Goal: Participate in discussion: Engage in conversation with other users on a specific topic

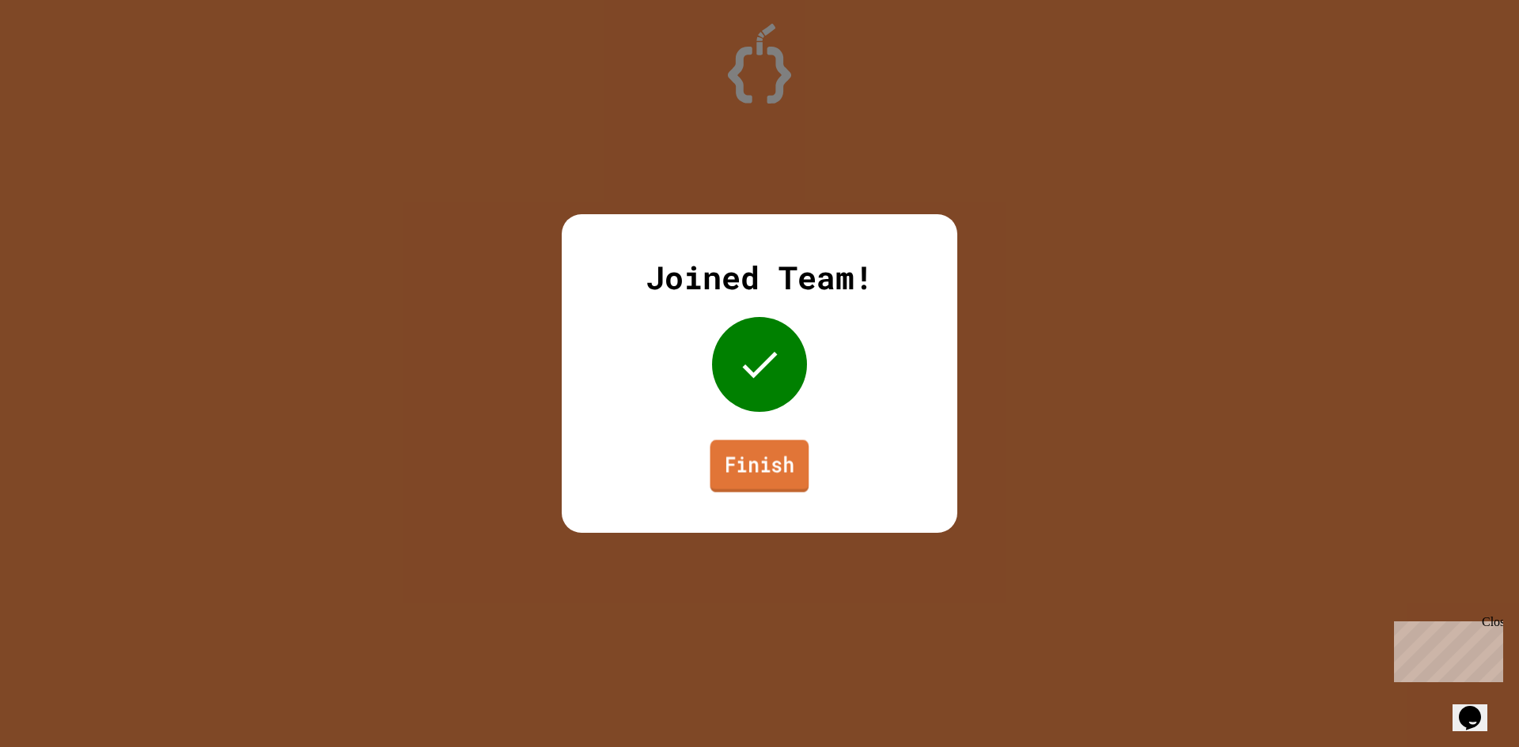
click at [753, 477] on link "Finish" at bounding box center [759, 467] width 99 height 52
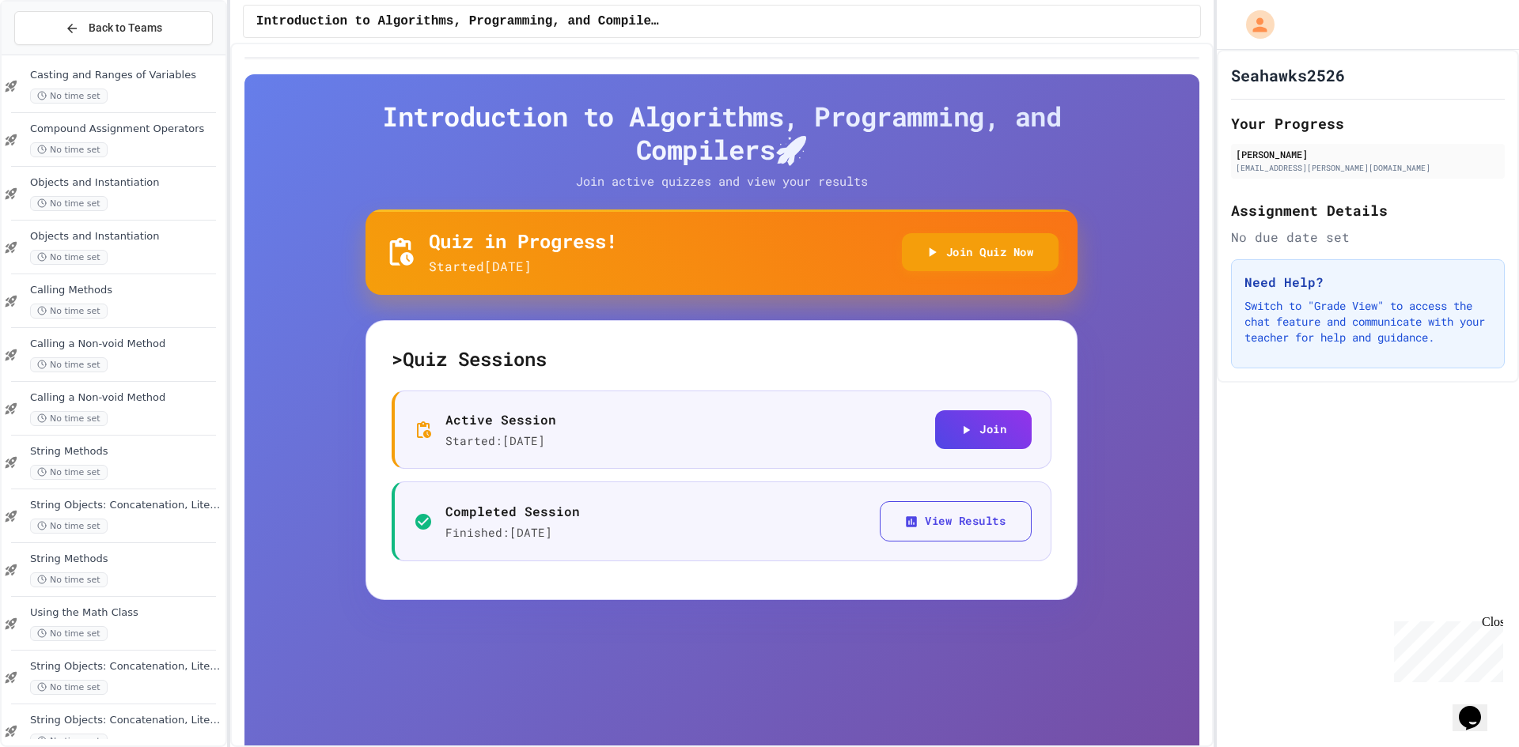
scroll to position [255, 0]
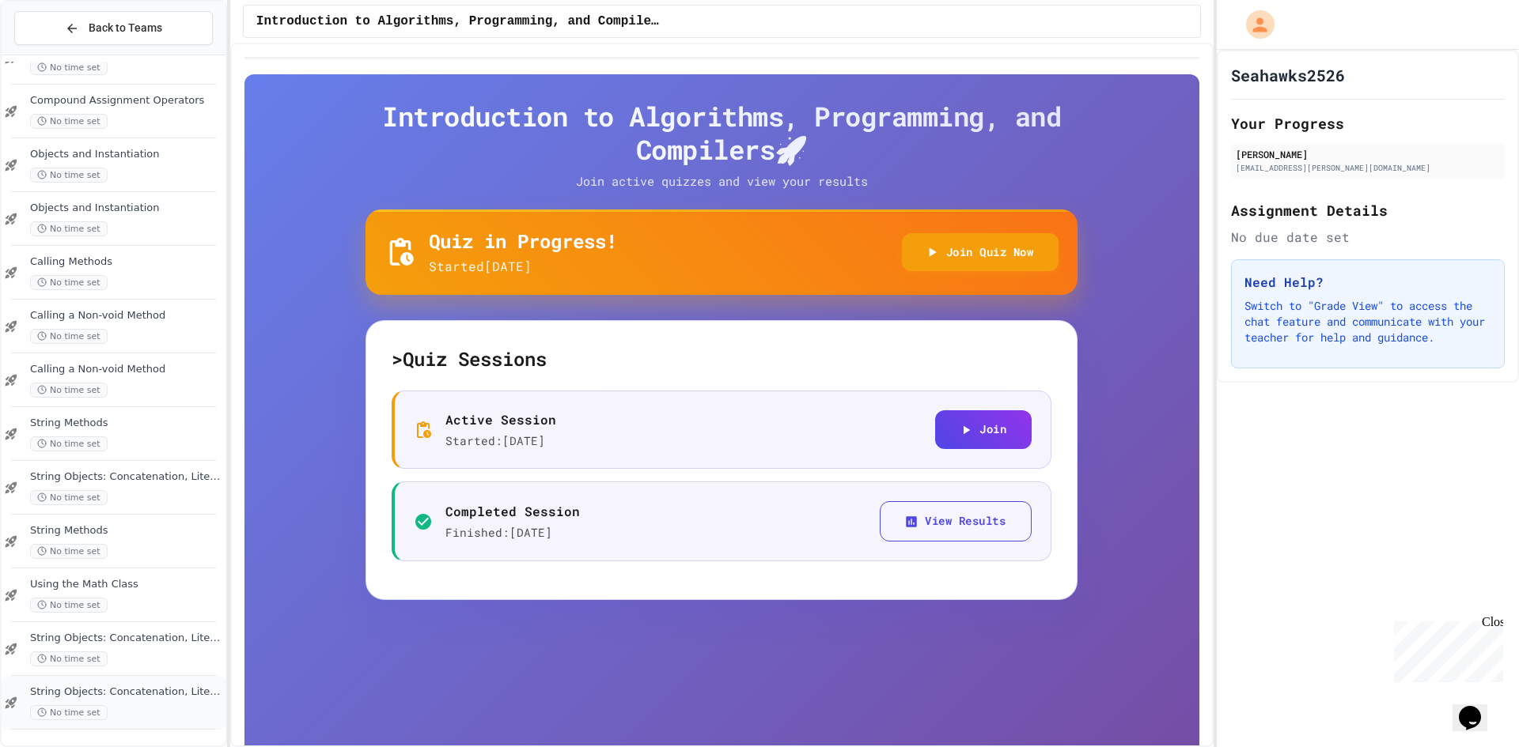
click at [111, 711] on div "No time set" at bounding box center [126, 712] width 192 height 15
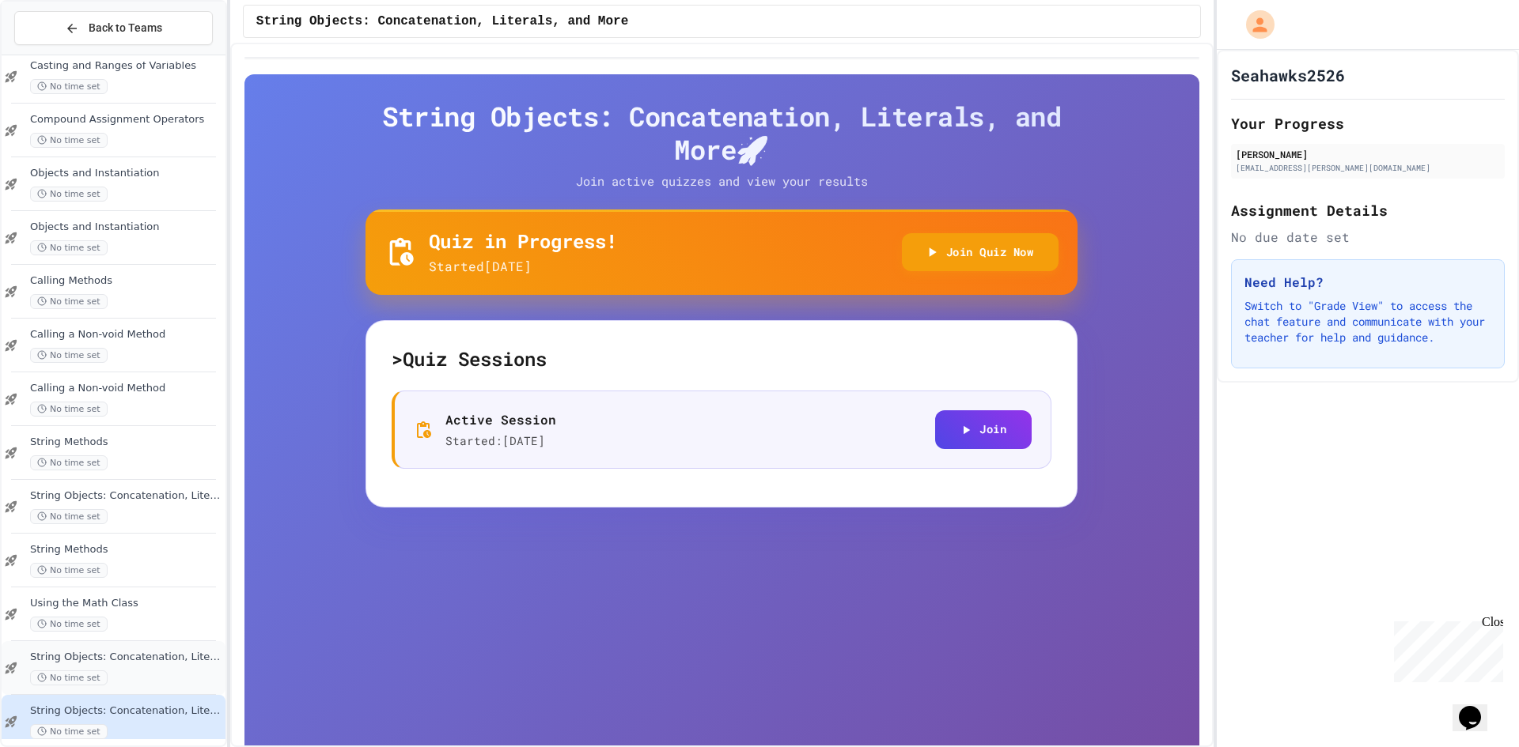
click at [127, 680] on div "No time set" at bounding box center [126, 678] width 192 height 15
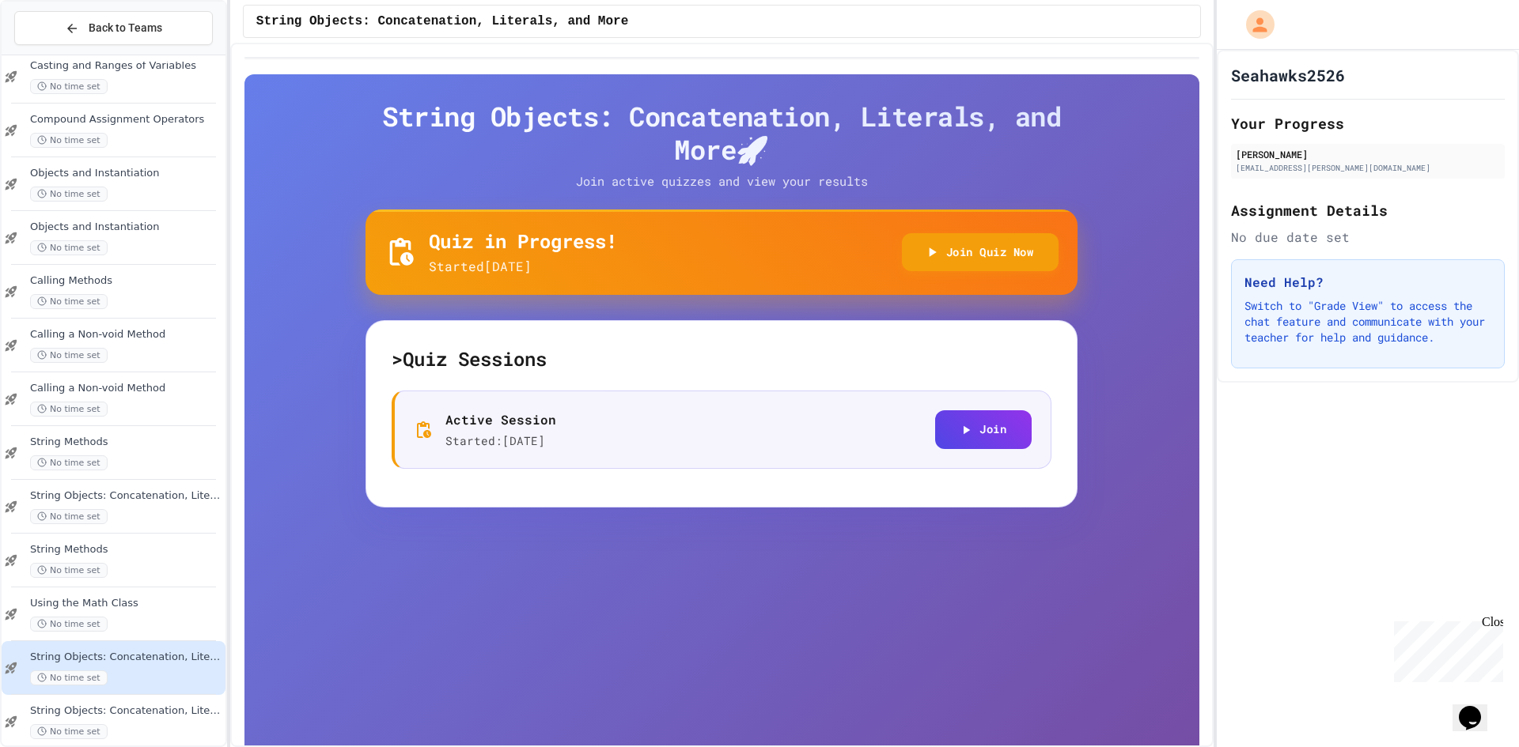
click at [1020, 232] on div "Quiz in Progress! Started 9/24/2025 Join Quiz Now" at bounding box center [721, 252] width 674 height 47
click at [1008, 249] on button "Join Quiz Now" at bounding box center [980, 251] width 157 height 39
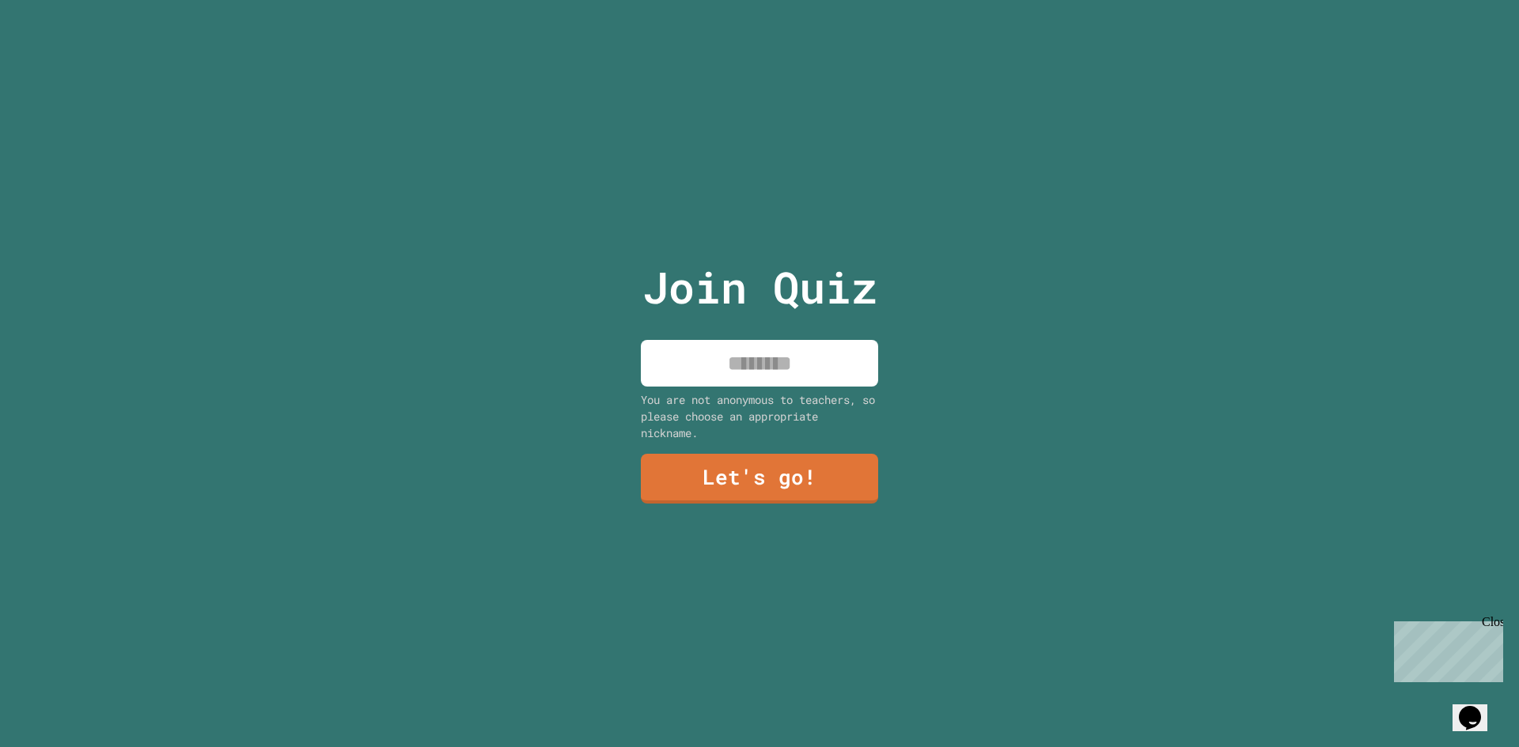
click at [725, 360] on input at bounding box center [759, 363] width 237 height 47
type input "****"
click at [749, 478] on link "Let's go!" at bounding box center [759, 477] width 217 height 52
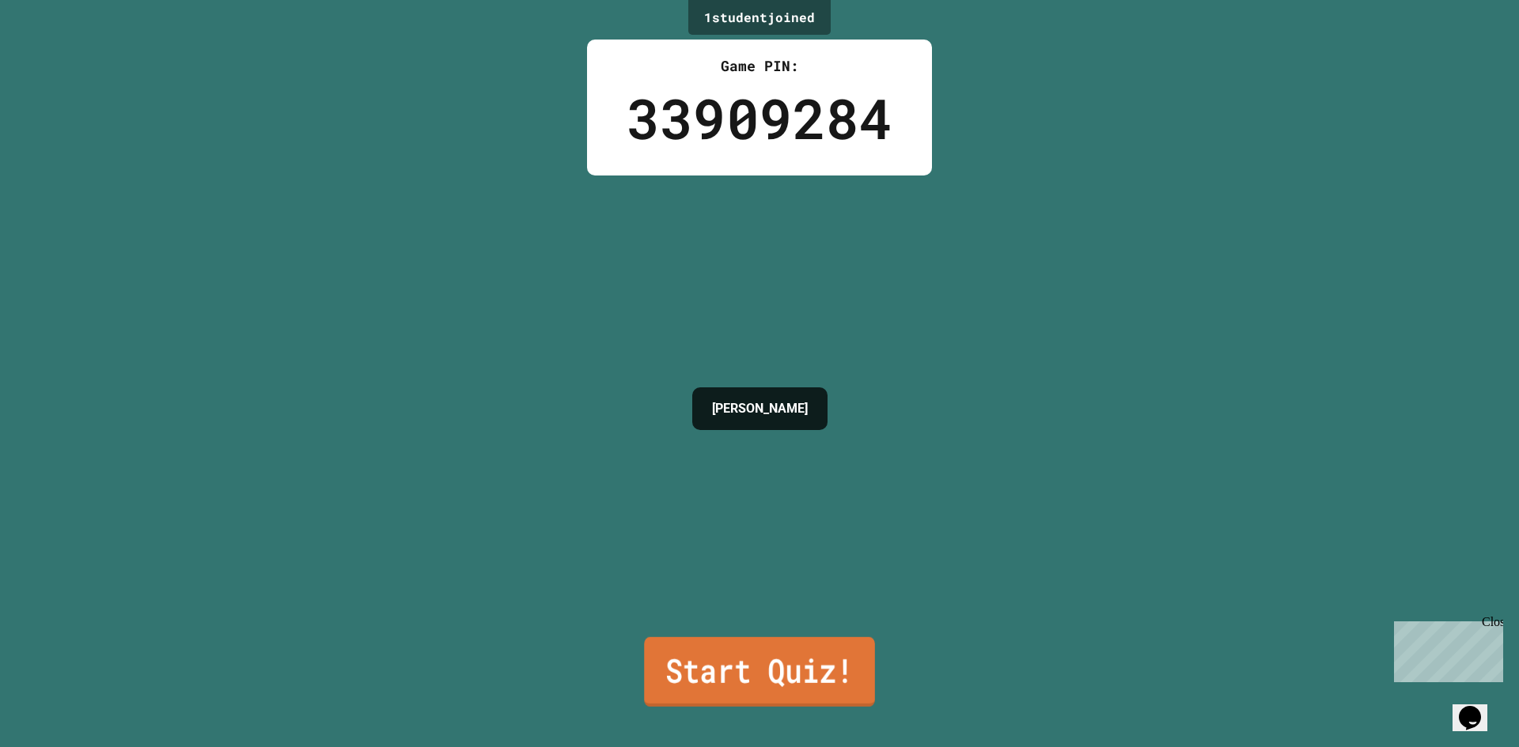
click at [790, 671] on link "Start Quiz!" at bounding box center [759, 672] width 230 height 70
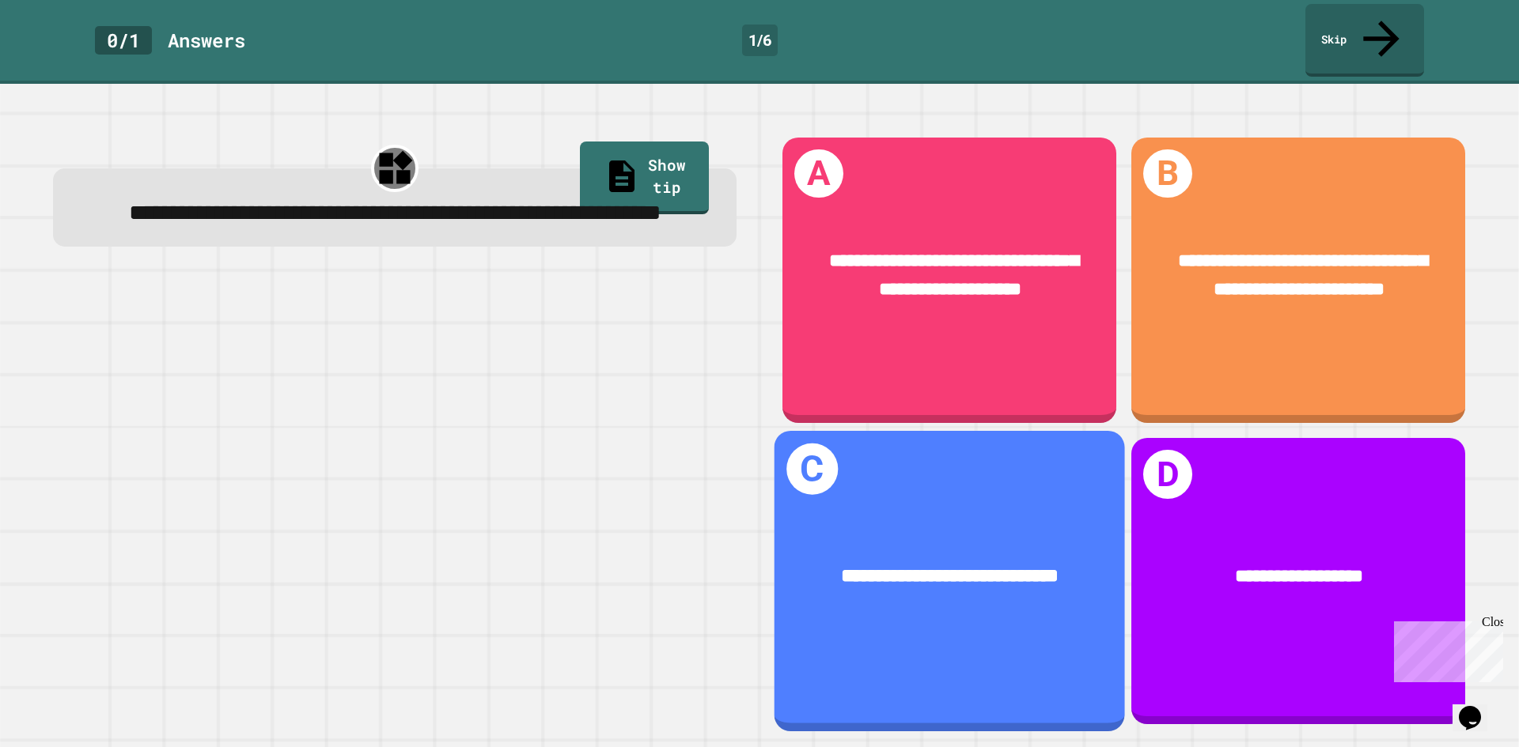
click at [981, 527] on div "**********" at bounding box center [949, 577] width 350 height 106
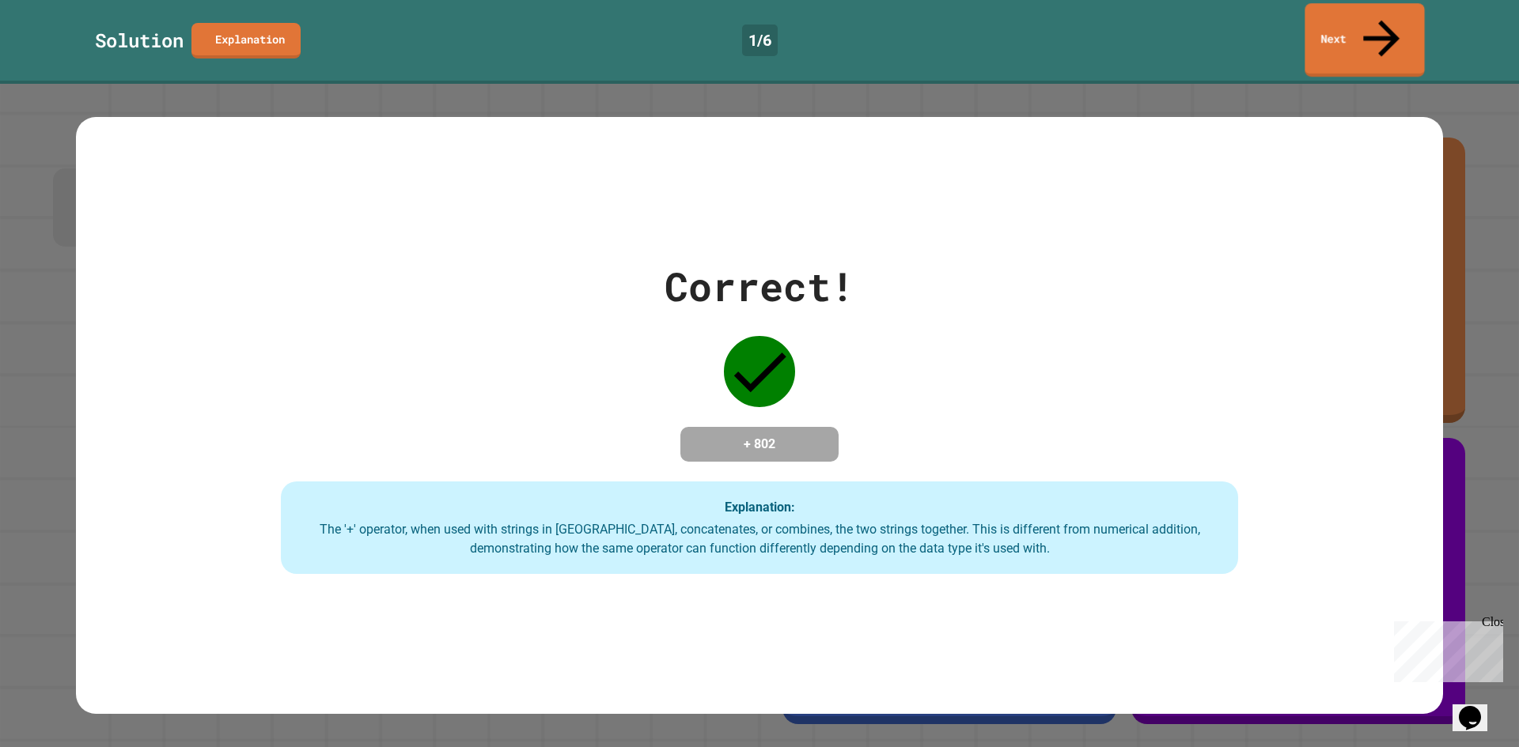
click at [1343, 36] on link "Next" at bounding box center [1363, 40] width 119 height 74
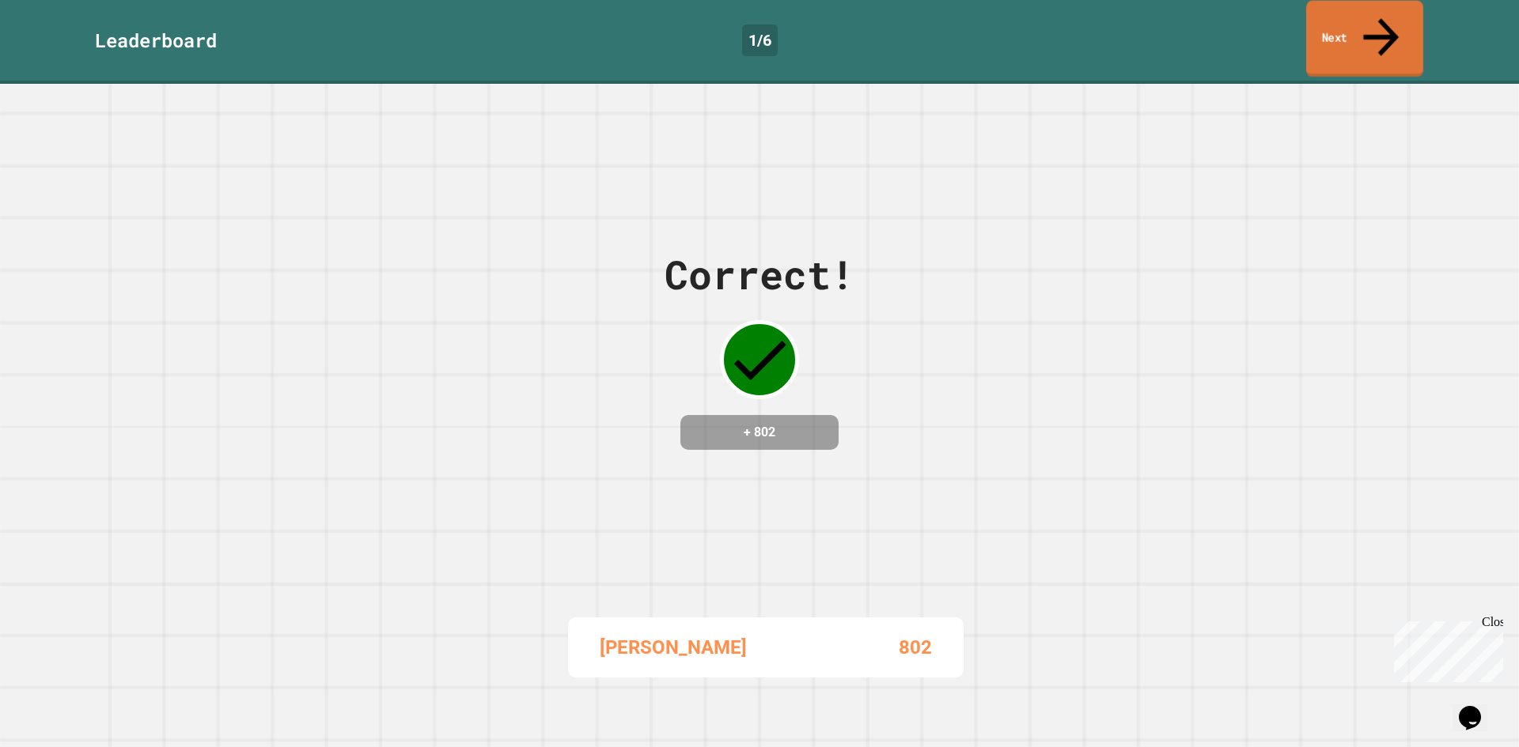
click at [1337, 18] on link "Next" at bounding box center [1364, 39] width 117 height 77
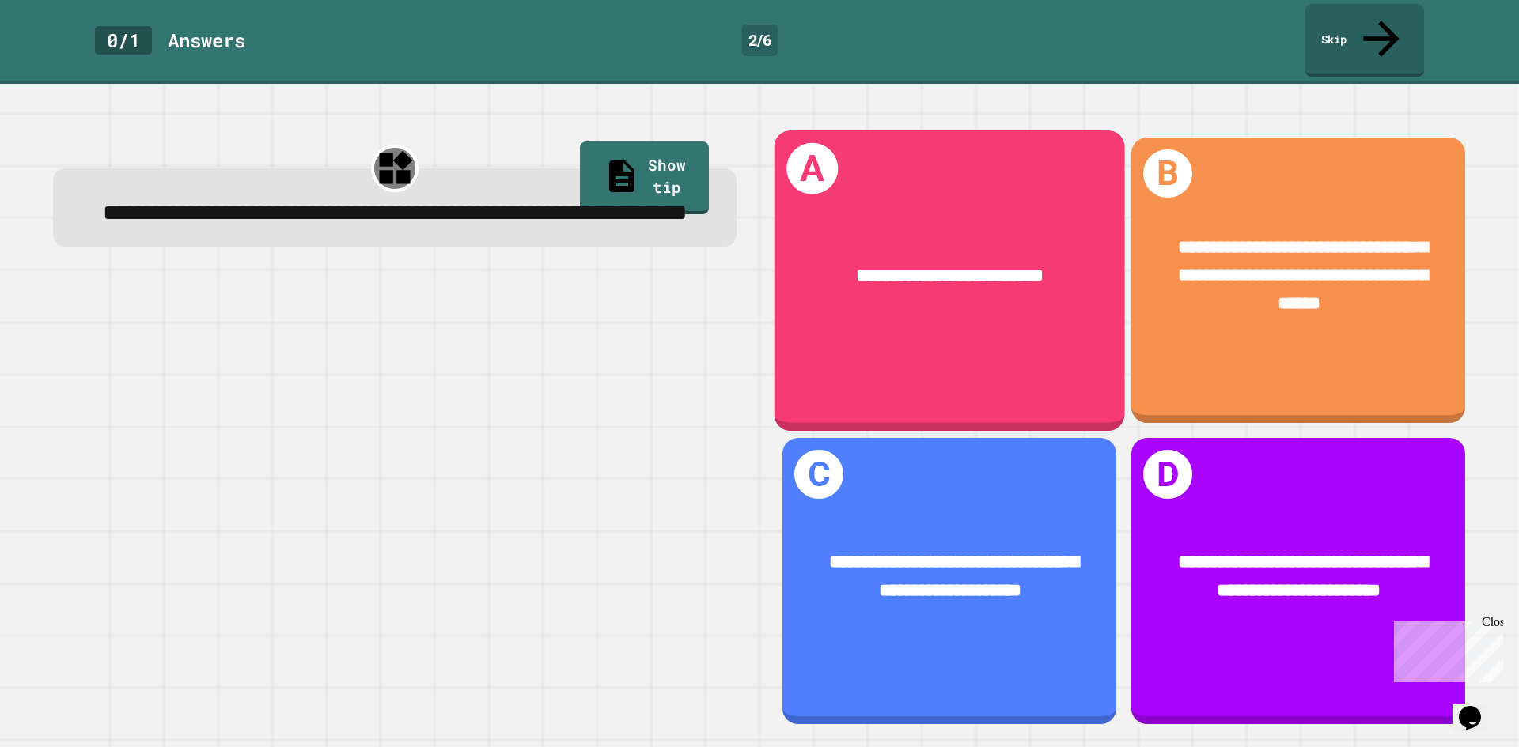
click at [1040, 287] on div "**********" at bounding box center [949, 276] width 350 height 106
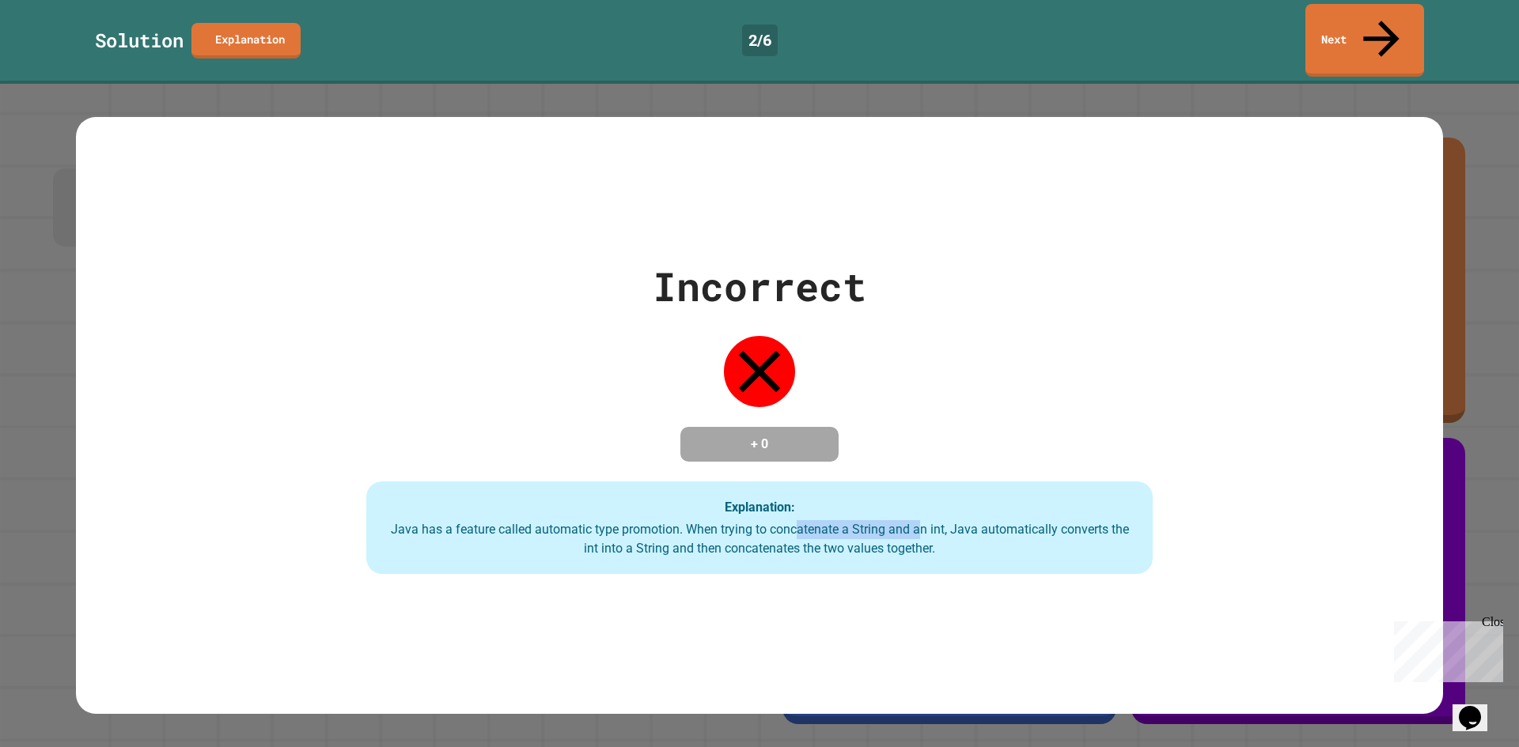
drag, startPoint x: 789, startPoint y: 509, endPoint x: 909, endPoint y: 512, distance: 120.2
click at [909, 520] on div "Java has a feature called automatic type promotion. When trying to concatenate …" at bounding box center [759, 539] width 755 height 38
click at [1011, 502] on div "Explanation: Java has a feature called automatic type promotion. When trying to…" at bounding box center [759, 528] width 787 height 93
click at [1329, 17] on link "Next" at bounding box center [1365, 38] width 108 height 77
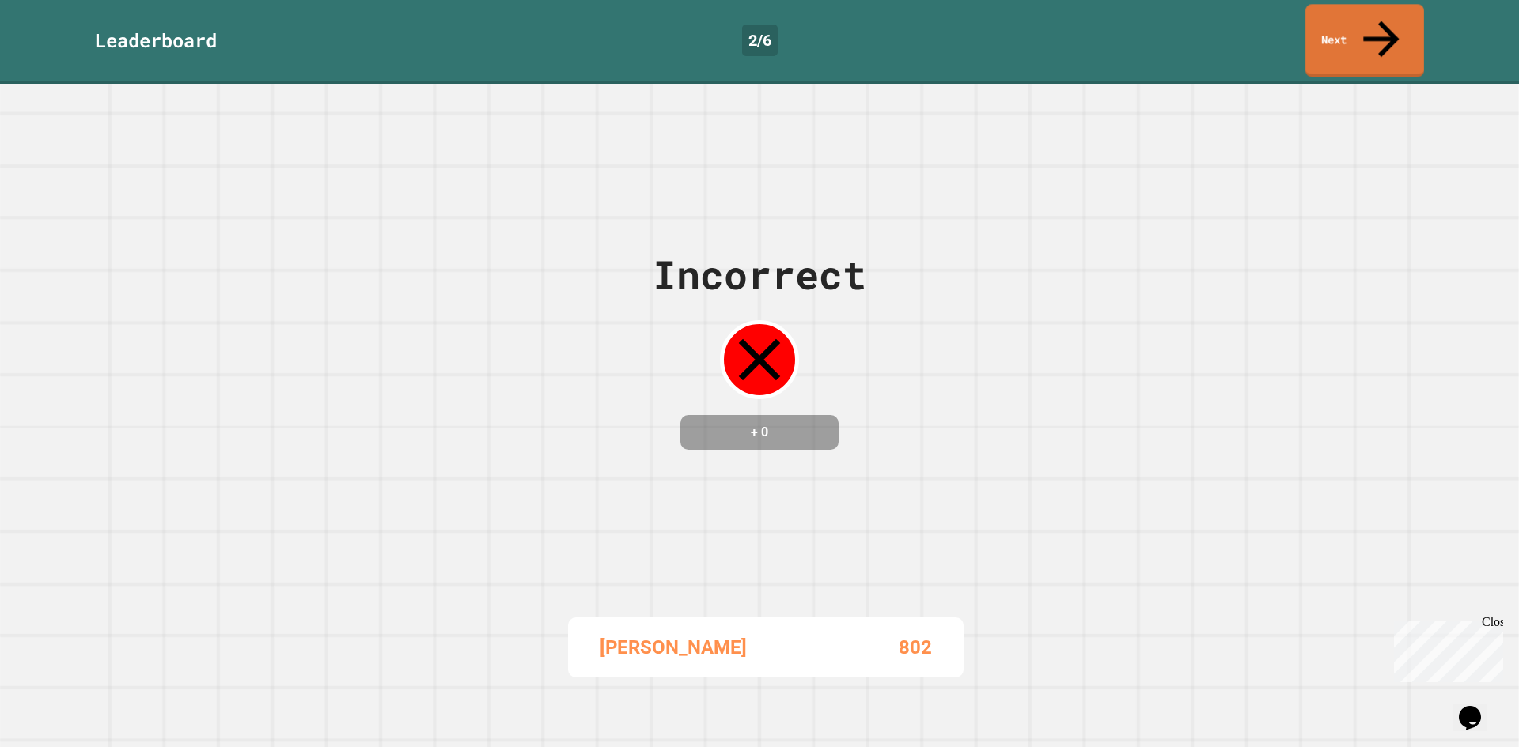
click at [1352, 35] on link "Next" at bounding box center [1364, 40] width 119 height 73
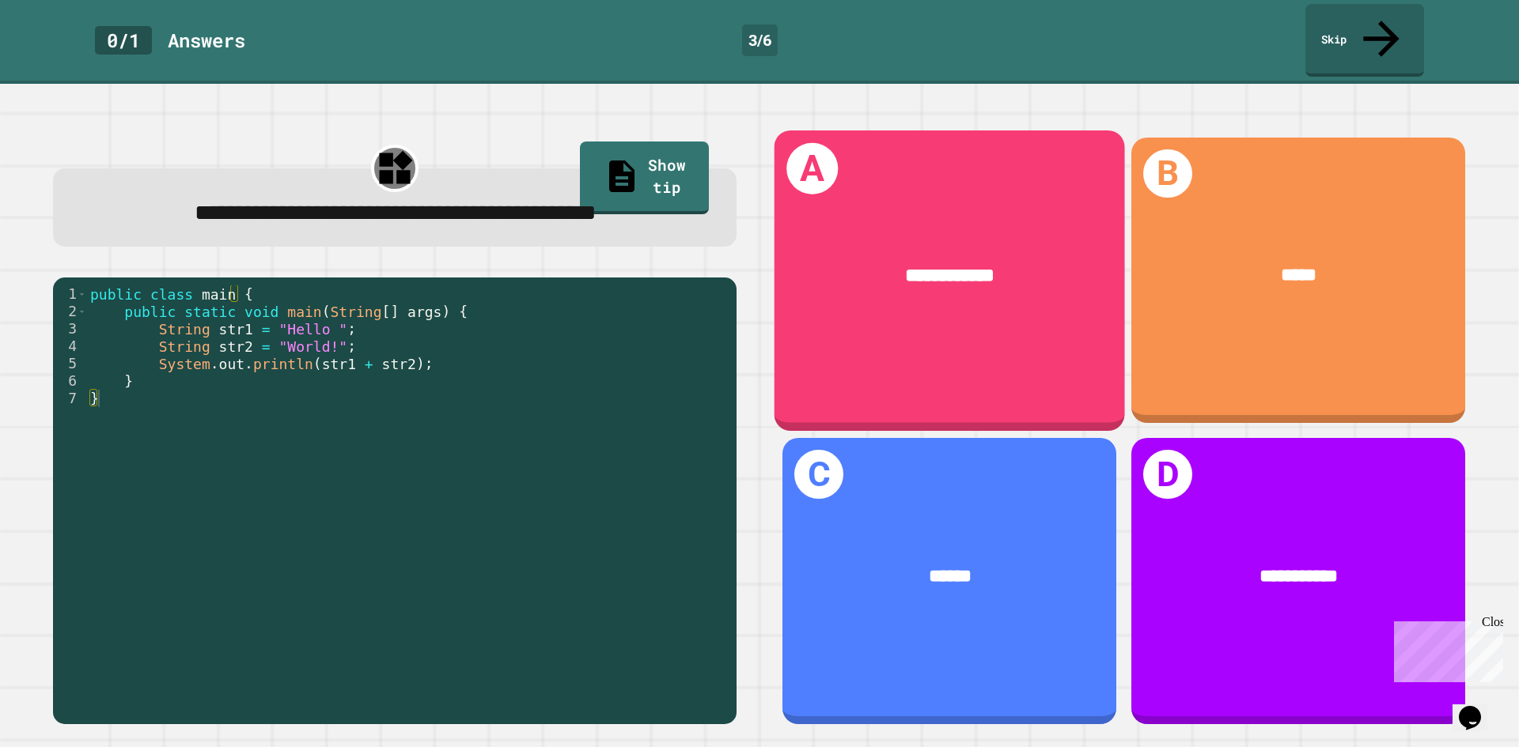
click at [967, 261] on div "**********" at bounding box center [949, 275] width 273 height 29
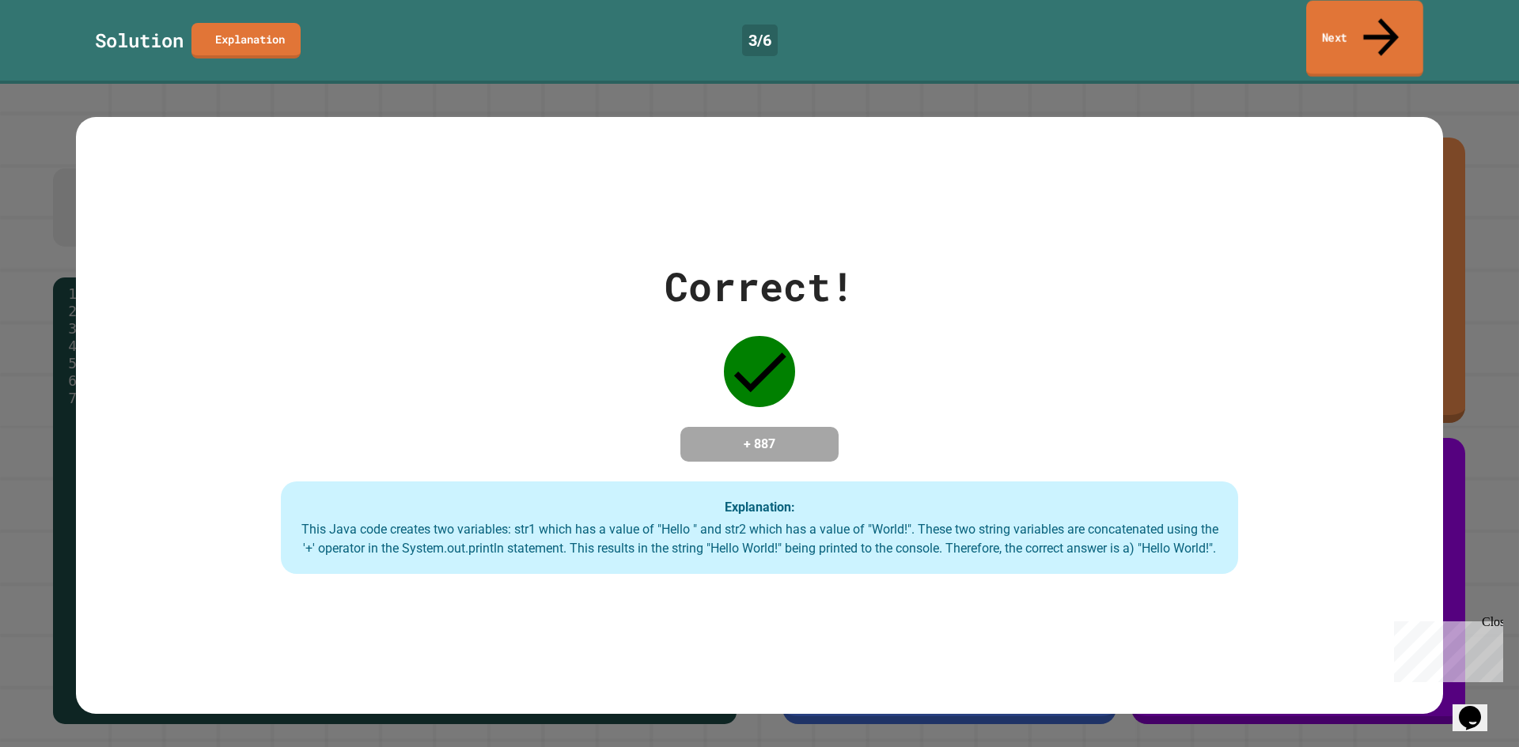
click at [1367, 25] on link "Next" at bounding box center [1364, 39] width 117 height 77
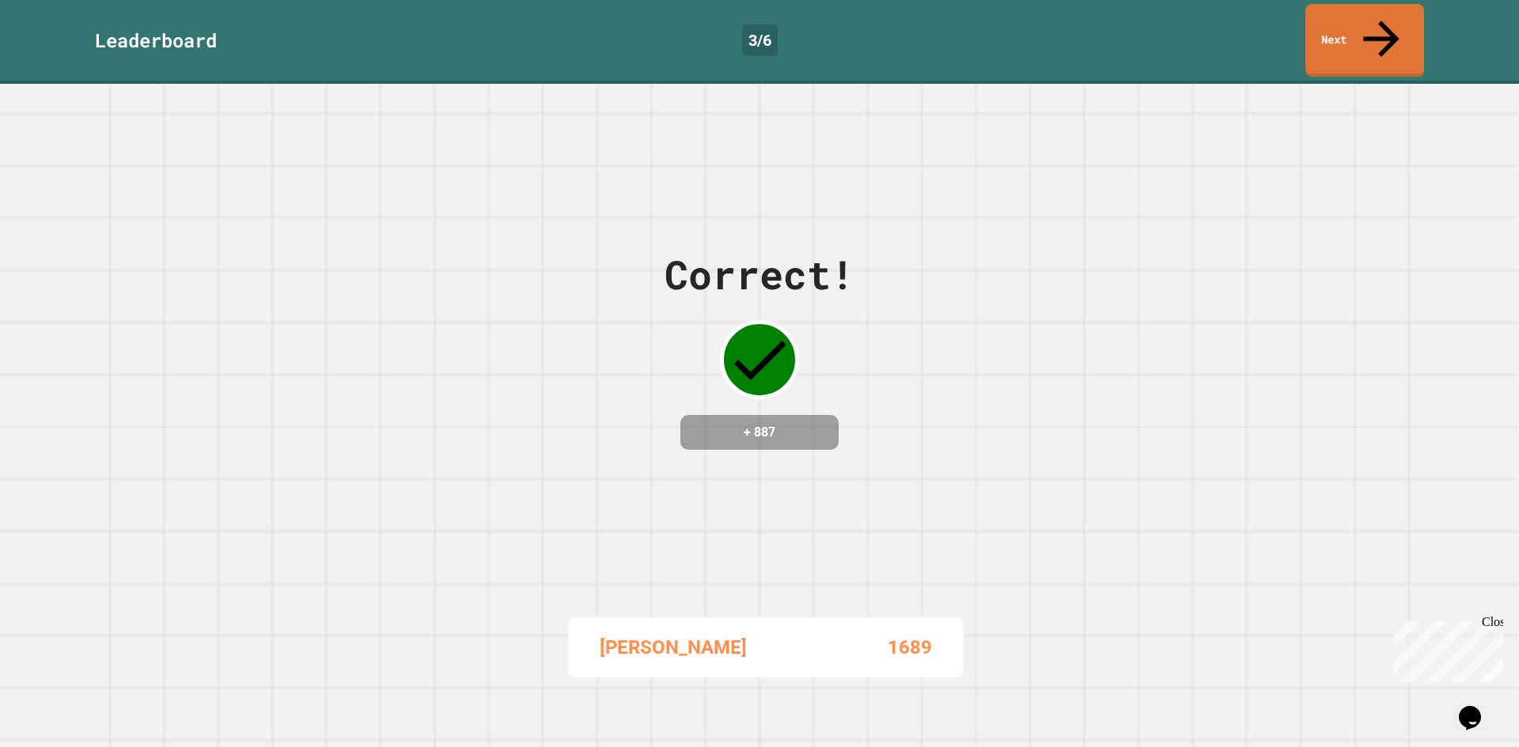
click at [1065, 293] on div "Correct! + 887 [PERSON_NAME] 1689" at bounding box center [759, 416] width 1519 height 664
click at [1346, 16] on link "Next" at bounding box center [1363, 39] width 121 height 75
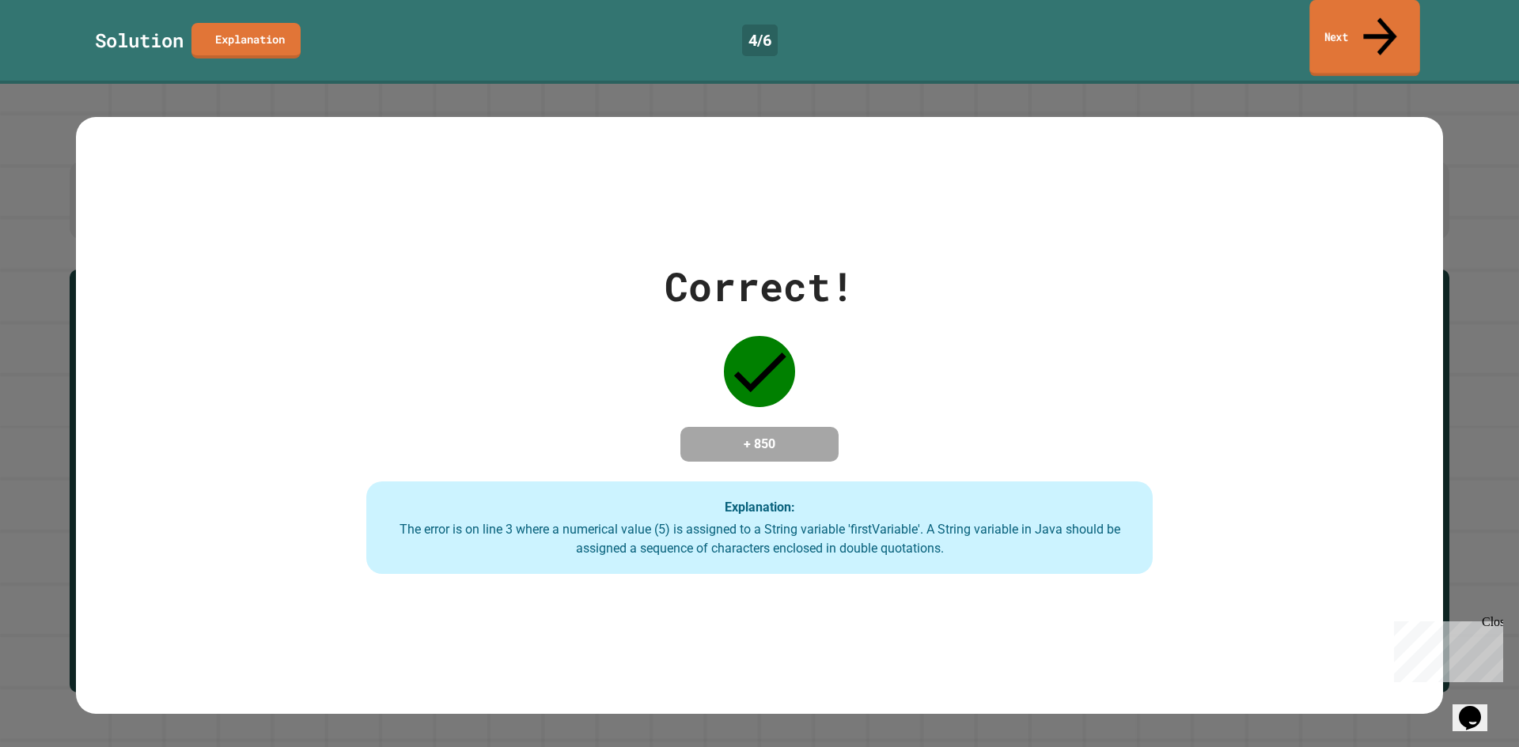
click at [1359, 20] on link "Next" at bounding box center [1364, 38] width 110 height 77
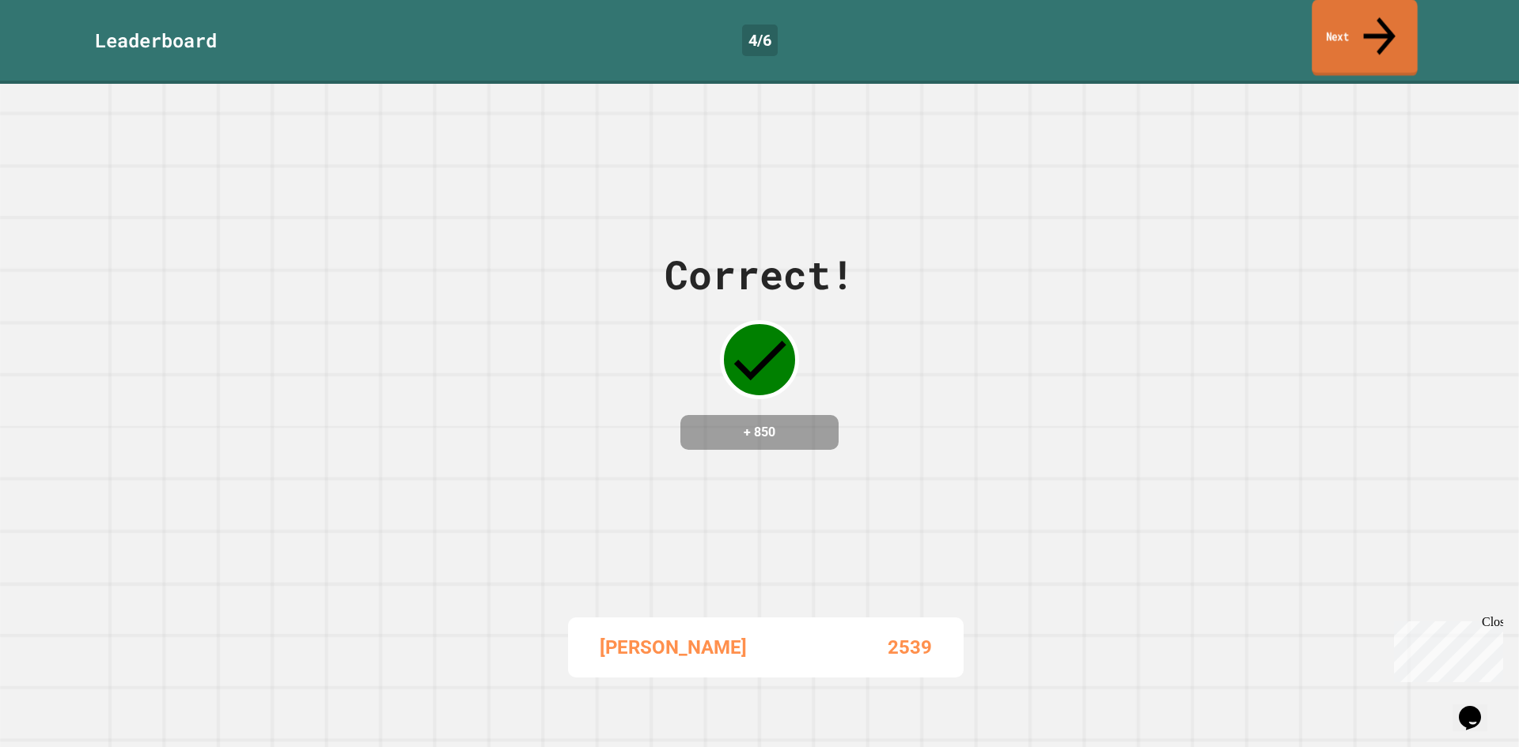
click at [1358, 25] on link "Next" at bounding box center [1364, 37] width 106 height 77
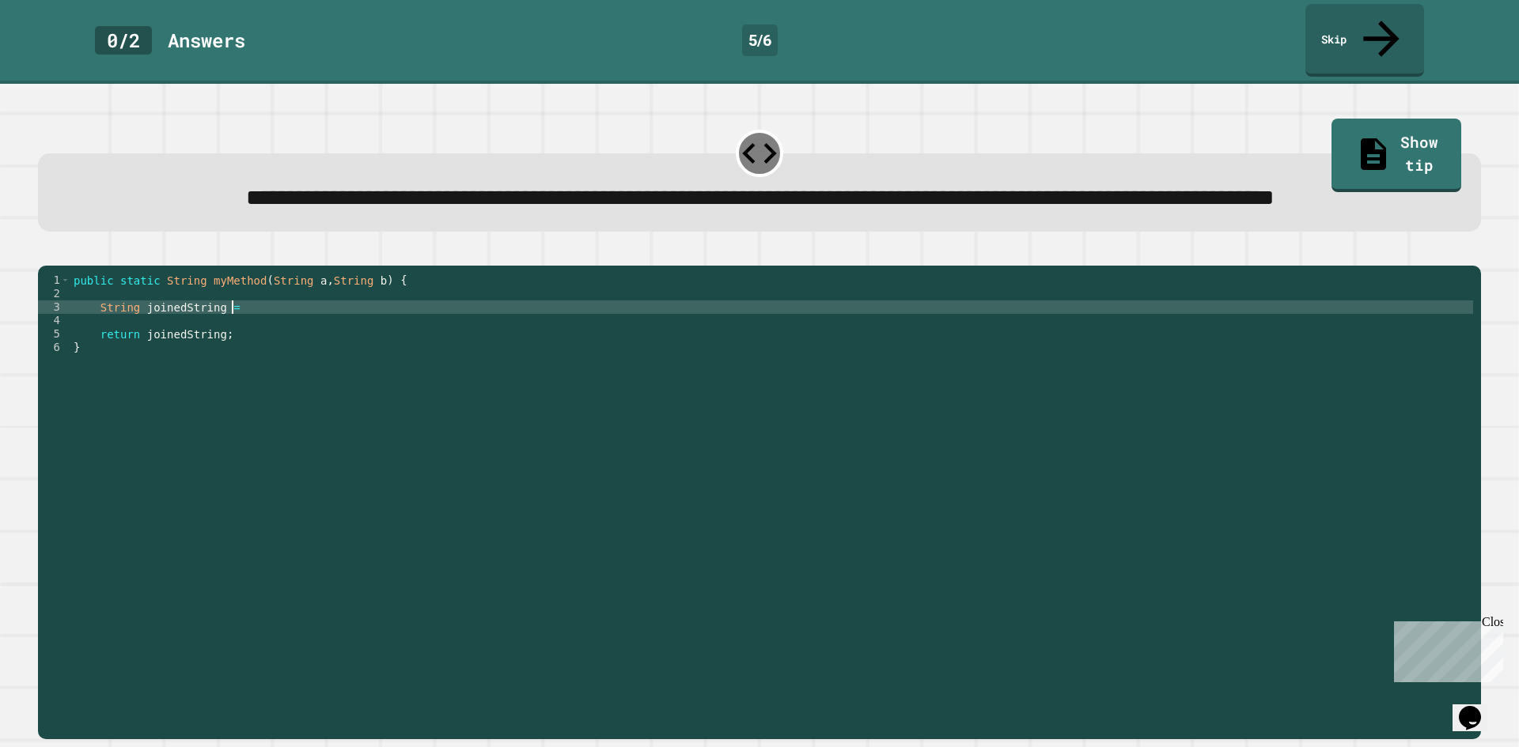
click at [280, 332] on div "public static String myMethod ( String a , String b ) { String joinedString = r…" at bounding box center [771, 482] width 1402 height 417
click at [46, 253] on icon "button" at bounding box center [46, 253] width 0 height 0
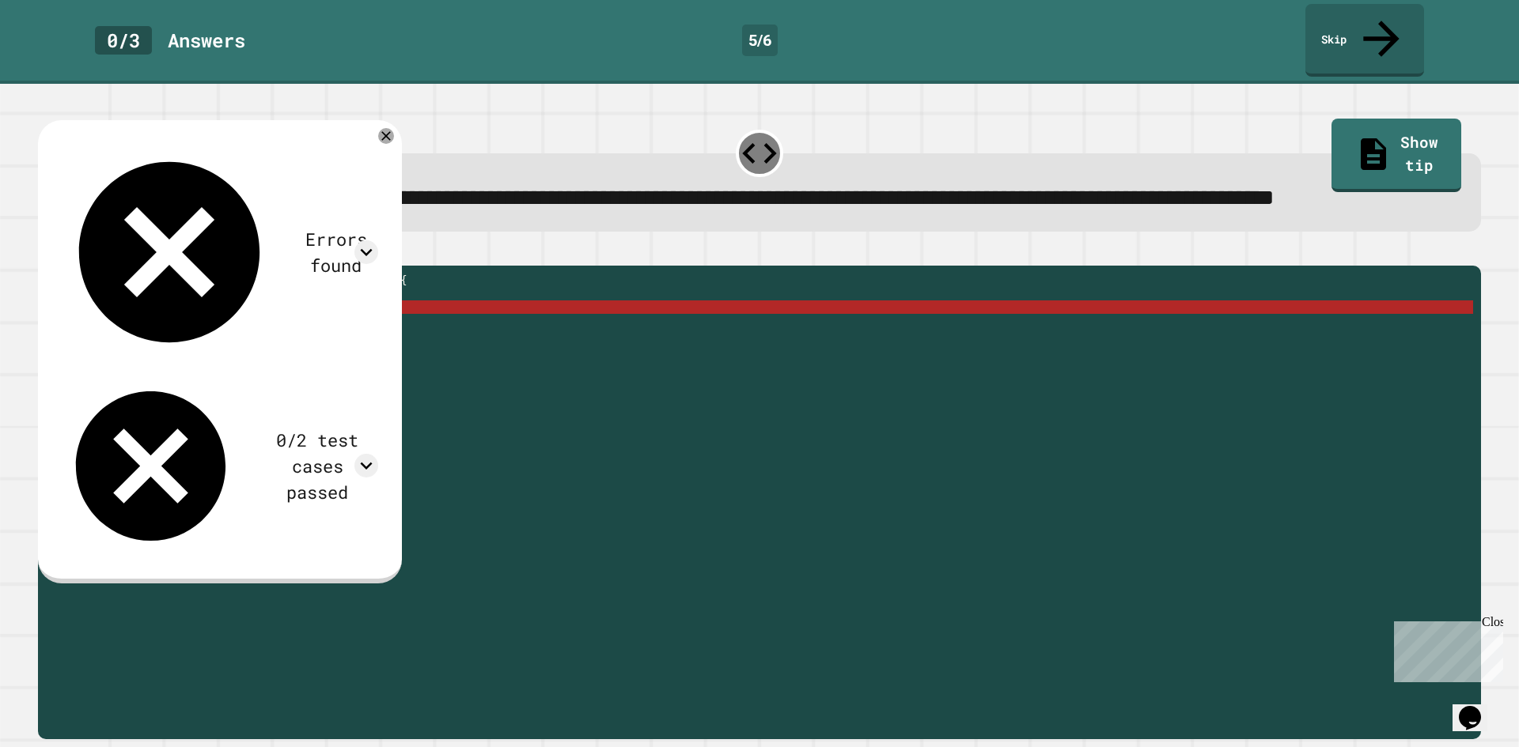
click at [228, 331] on div "public static String myMethod ( String a , String b ) { String joinedString = S…" at bounding box center [771, 482] width 1402 height 417
click at [234, 331] on div "public static String myMethod ( String a , String b ) { String joinedString = S…" at bounding box center [771, 482] width 1402 height 417
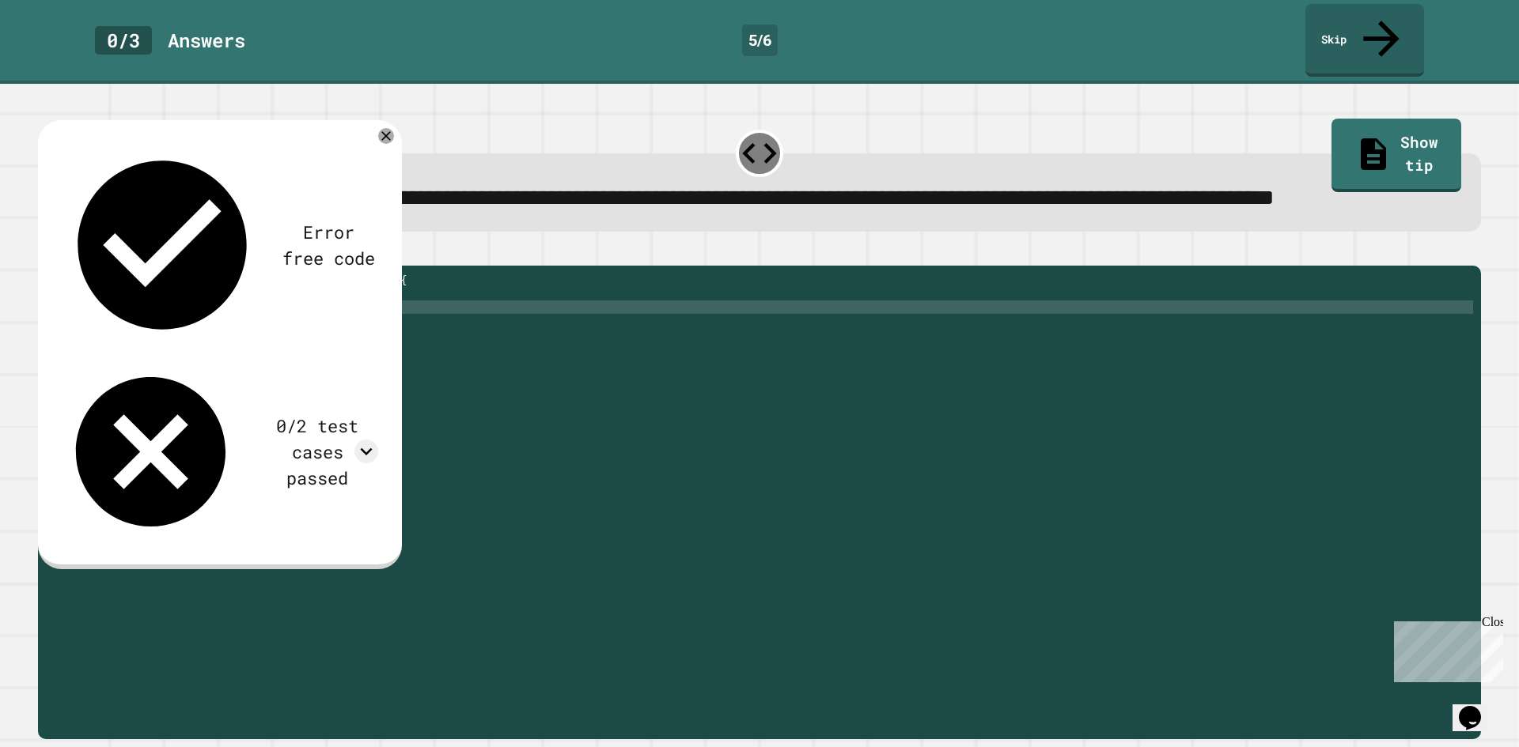
scroll to position [0, 11]
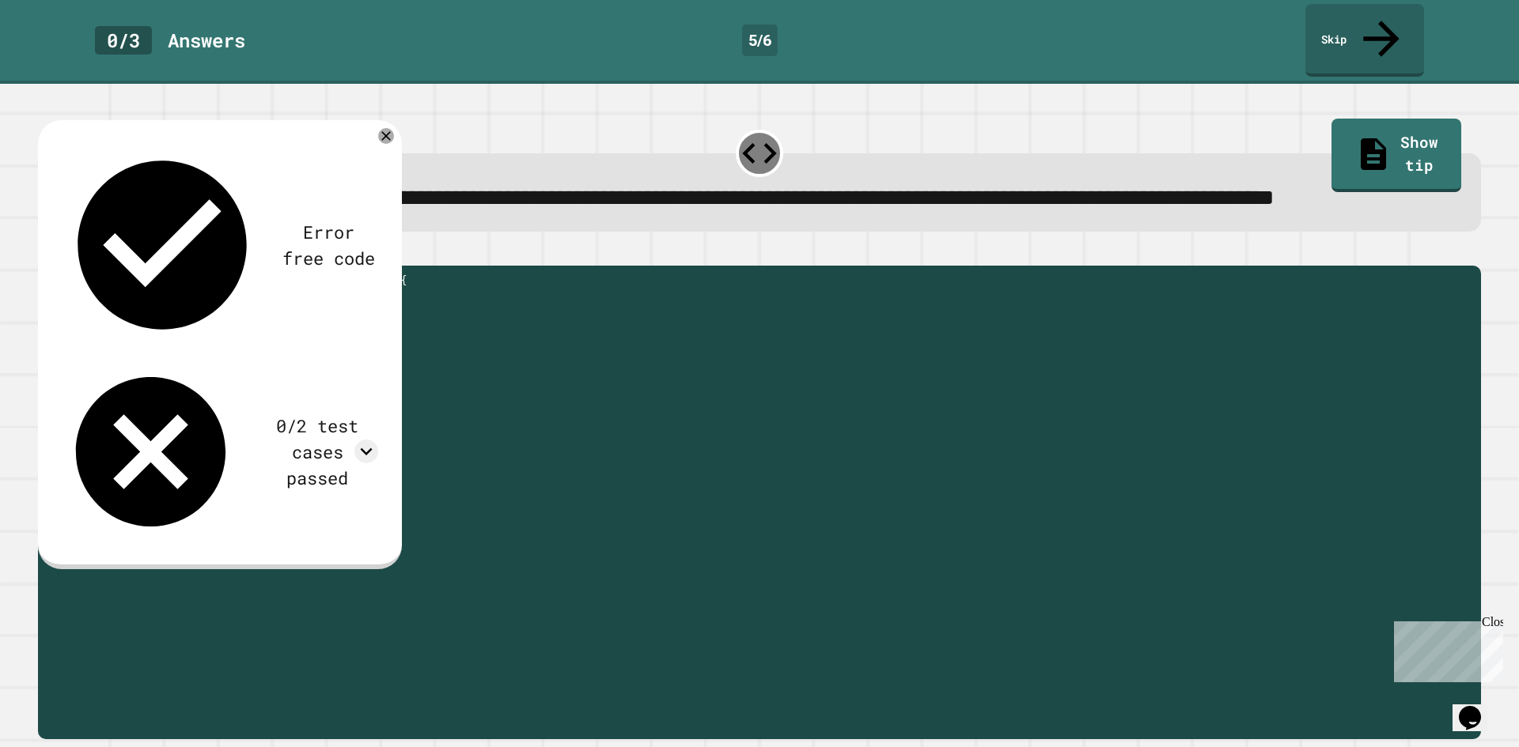
click at [357, 328] on div "public static String myMethod ( String a , String b ) { String joinedString = (…" at bounding box center [771, 482] width 1402 height 417
click at [349, 335] on div "public static String myMethod ( String a , String b ) { String joinedString = (…" at bounding box center [771, 482] width 1402 height 417
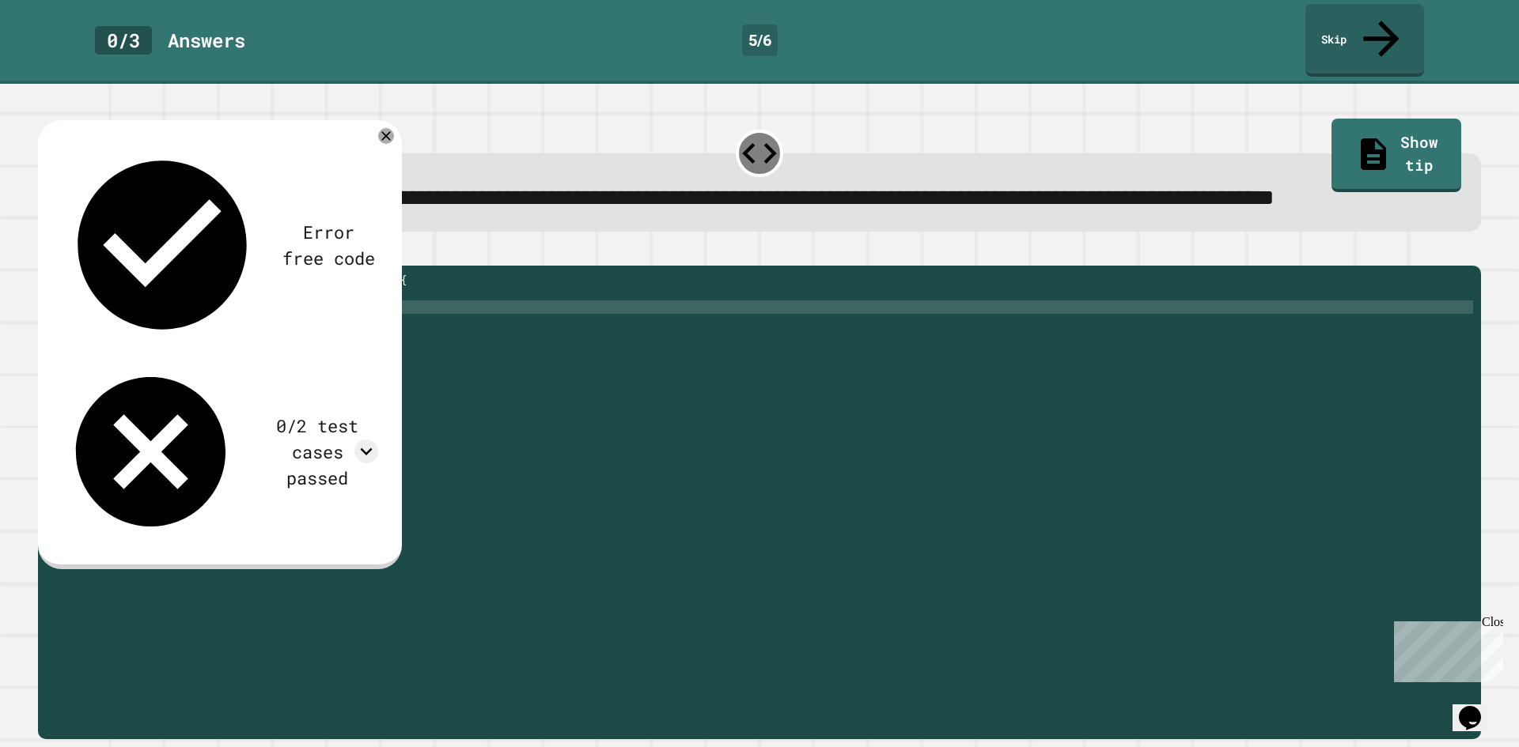
click at [352, 334] on div "public static String myMethod ( String a , String b ) { String joinedString = (…" at bounding box center [771, 482] width 1402 height 417
click at [46, 253] on icon "button" at bounding box center [46, 253] width 0 height 0
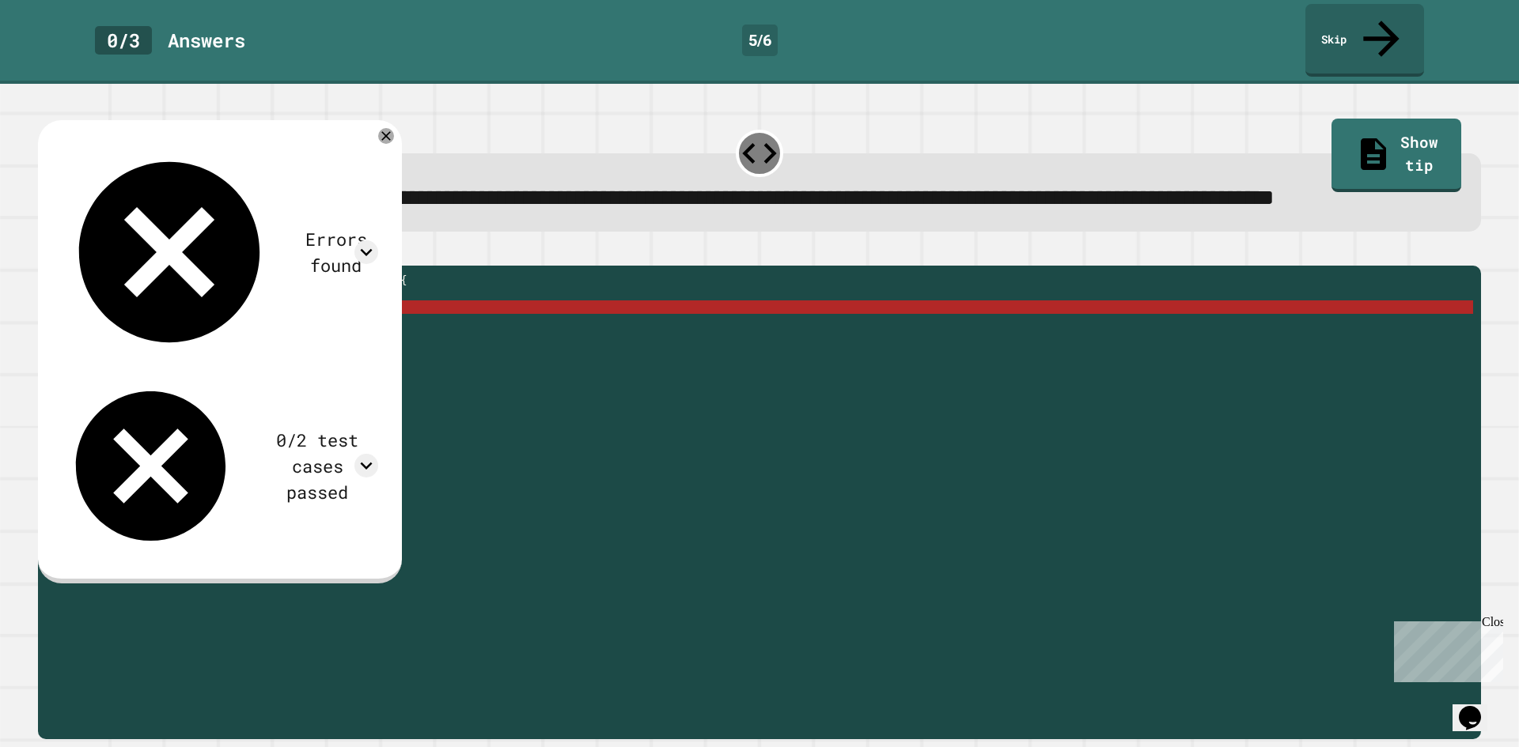
click at [239, 332] on div "public static String myMethod ( String a , String b ) { String joinedString = (…" at bounding box center [771, 482] width 1402 height 417
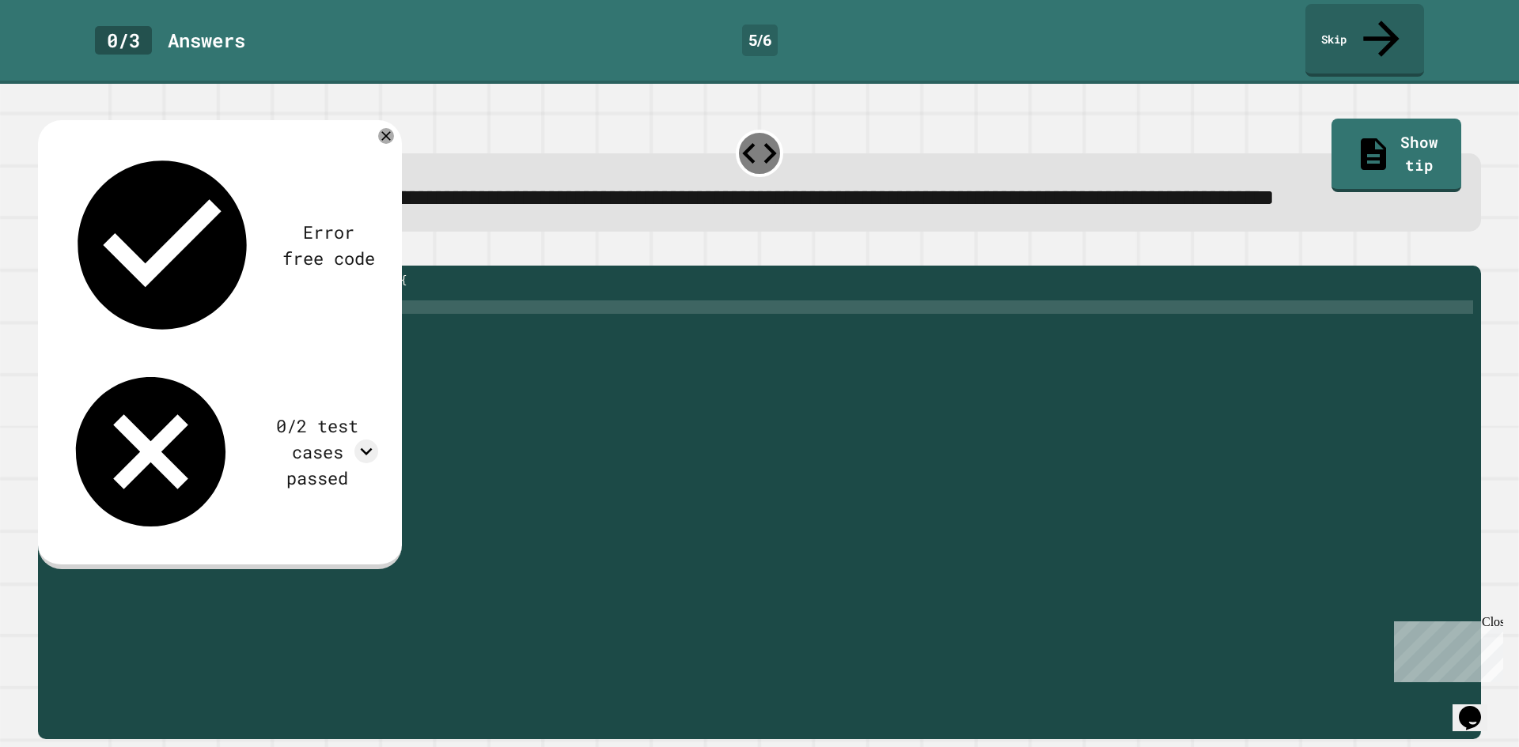
click at [361, 331] on div "public static String myMethod ( String a , String b ) { String joinedString = (…" at bounding box center [771, 482] width 1402 height 417
click at [46, 253] on button "button" at bounding box center [46, 253] width 0 height 0
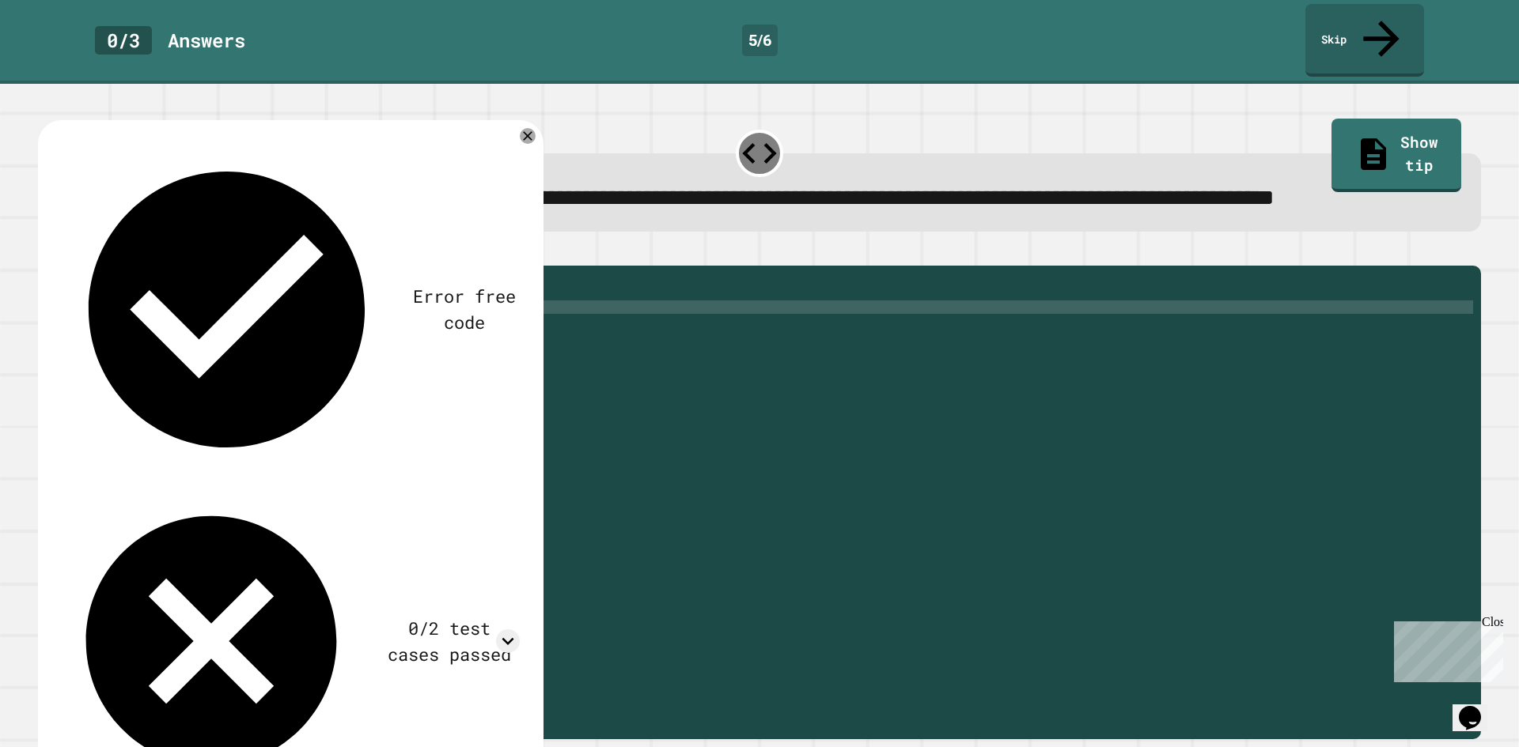
click at [46, 253] on icon "button" at bounding box center [46, 253] width 0 height 0
click at [373, 331] on div "public static String myMethod ( String a , String b ) { String joinedString = (…" at bounding box center [771, 482] width 1402 height 417
click at [238, 333] on div "public static String myMethod ( String a , String b ) { String joinedString = (…" at bounding box center [771, 482] width 1402 height 417
type textarea "**********"
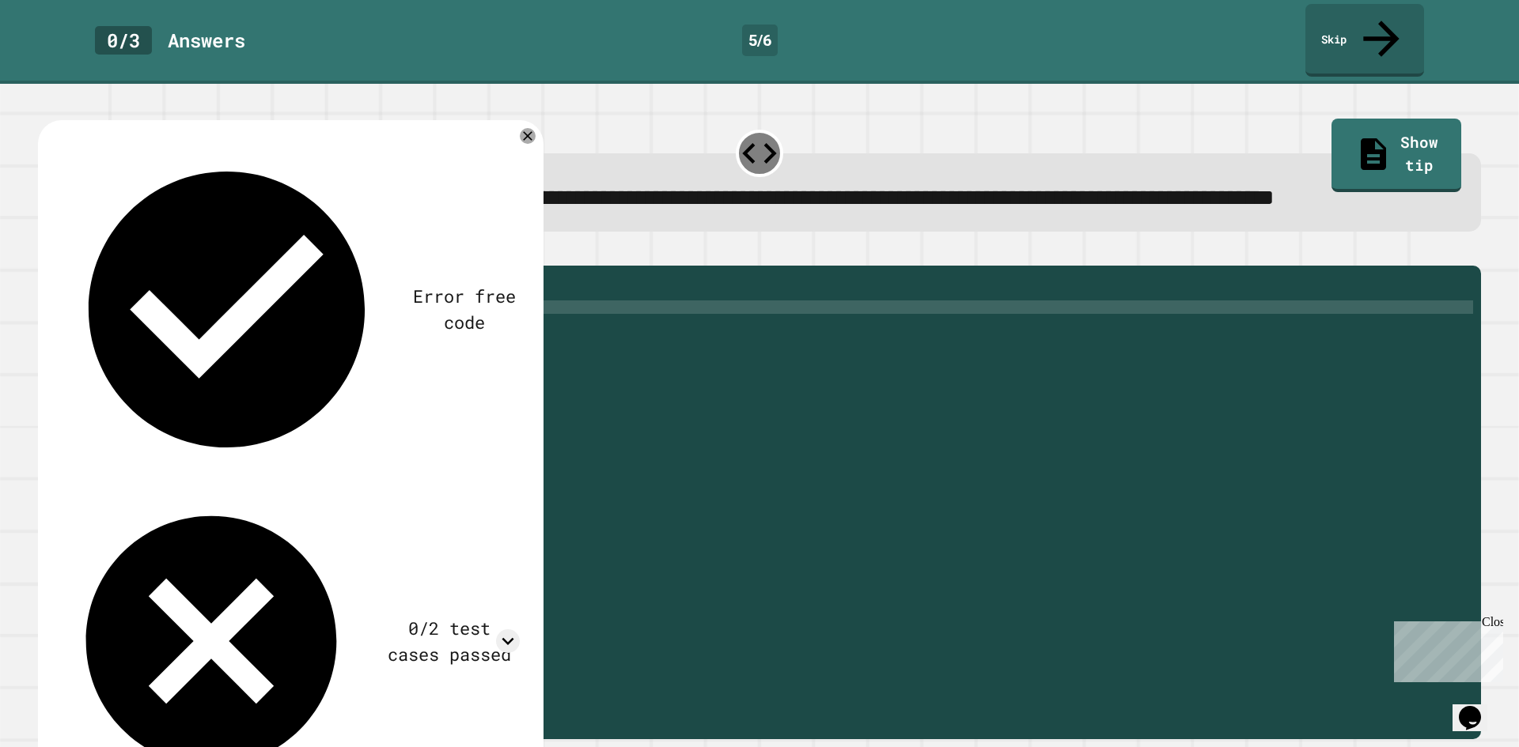
click at [46, 253] on button "button" at bounding box center [46, 253] width 0 height 0
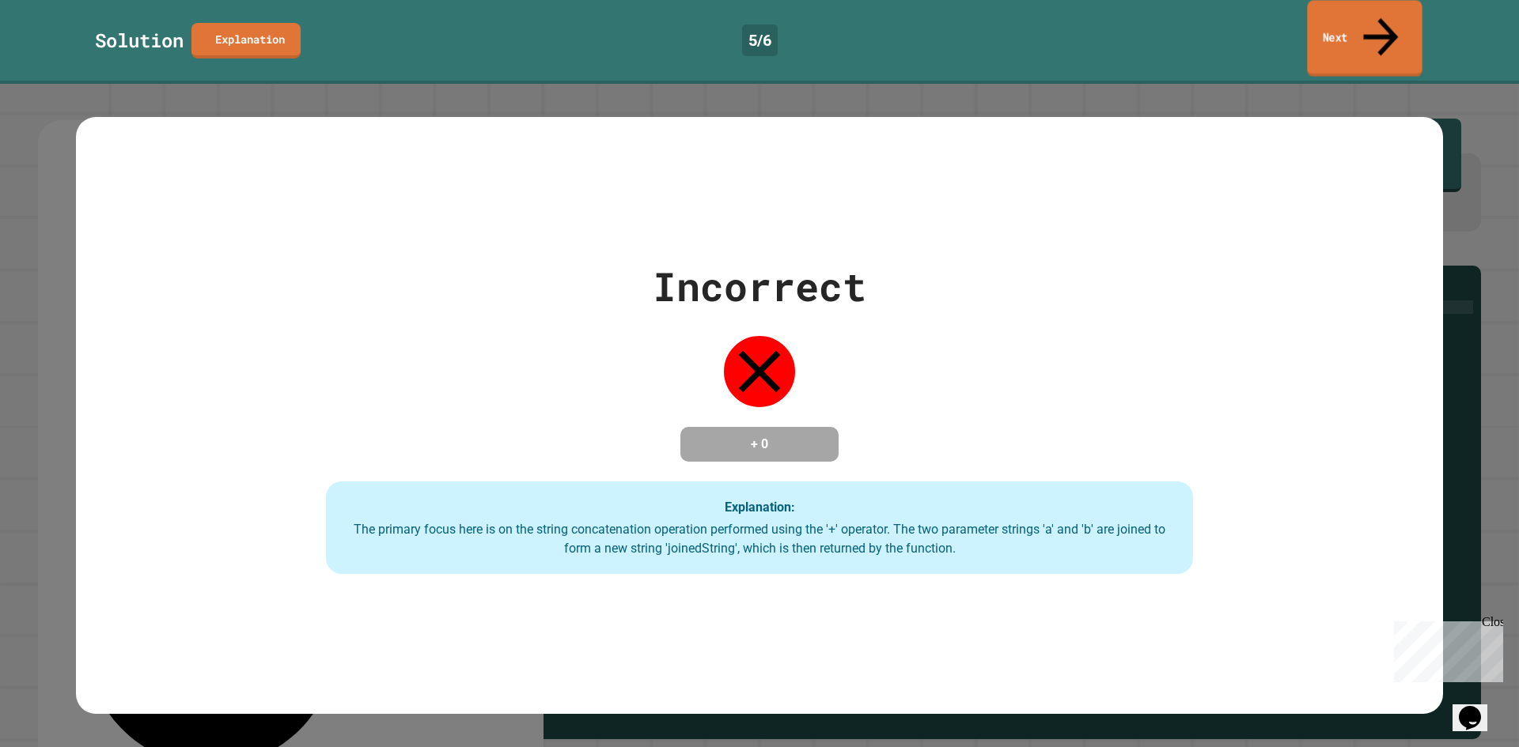
click at [1356, 27] on link "Next" at bounding box center [1364, 38] width 115 height 77
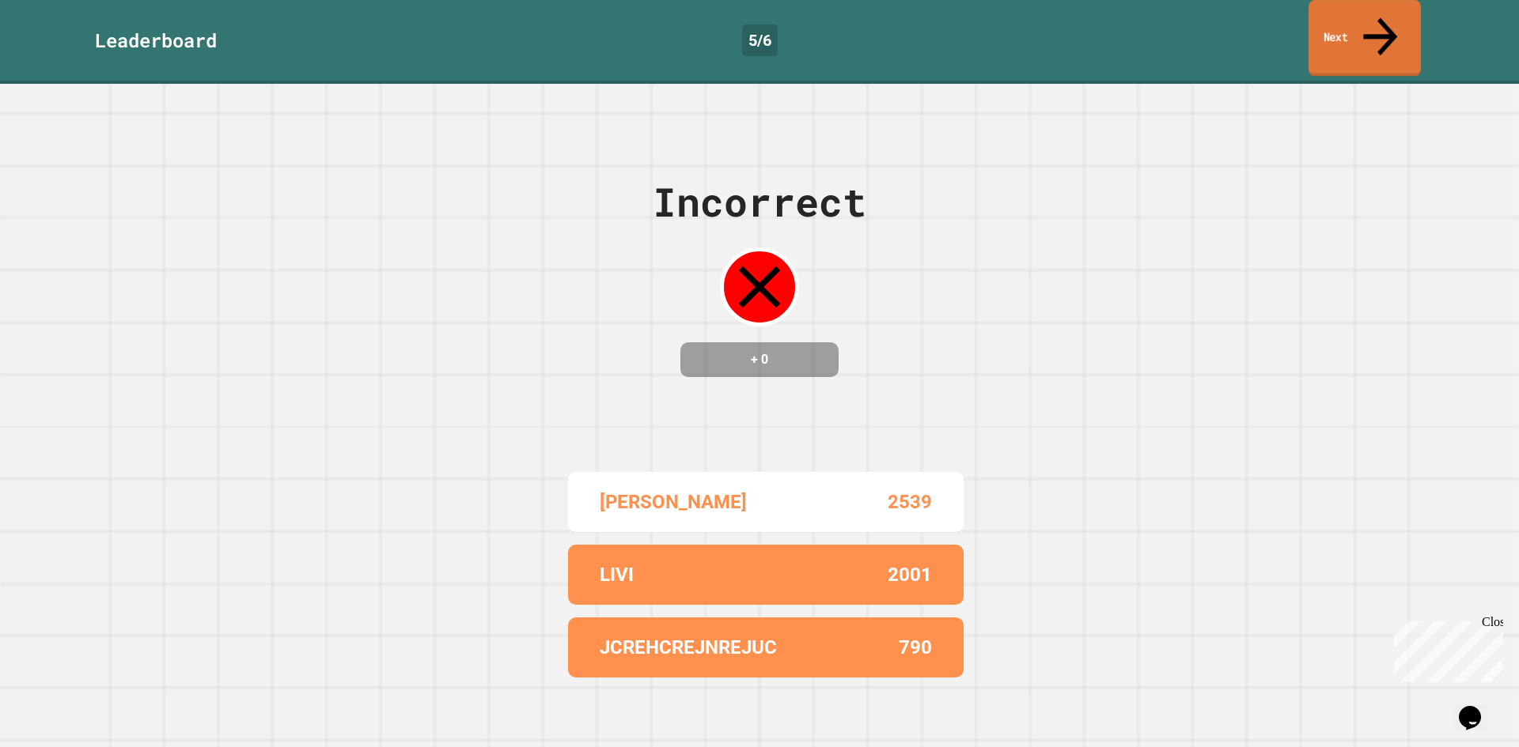
click at [1343, 19] on link "Next" at bounding box center [1364, 38] width 112 height 77
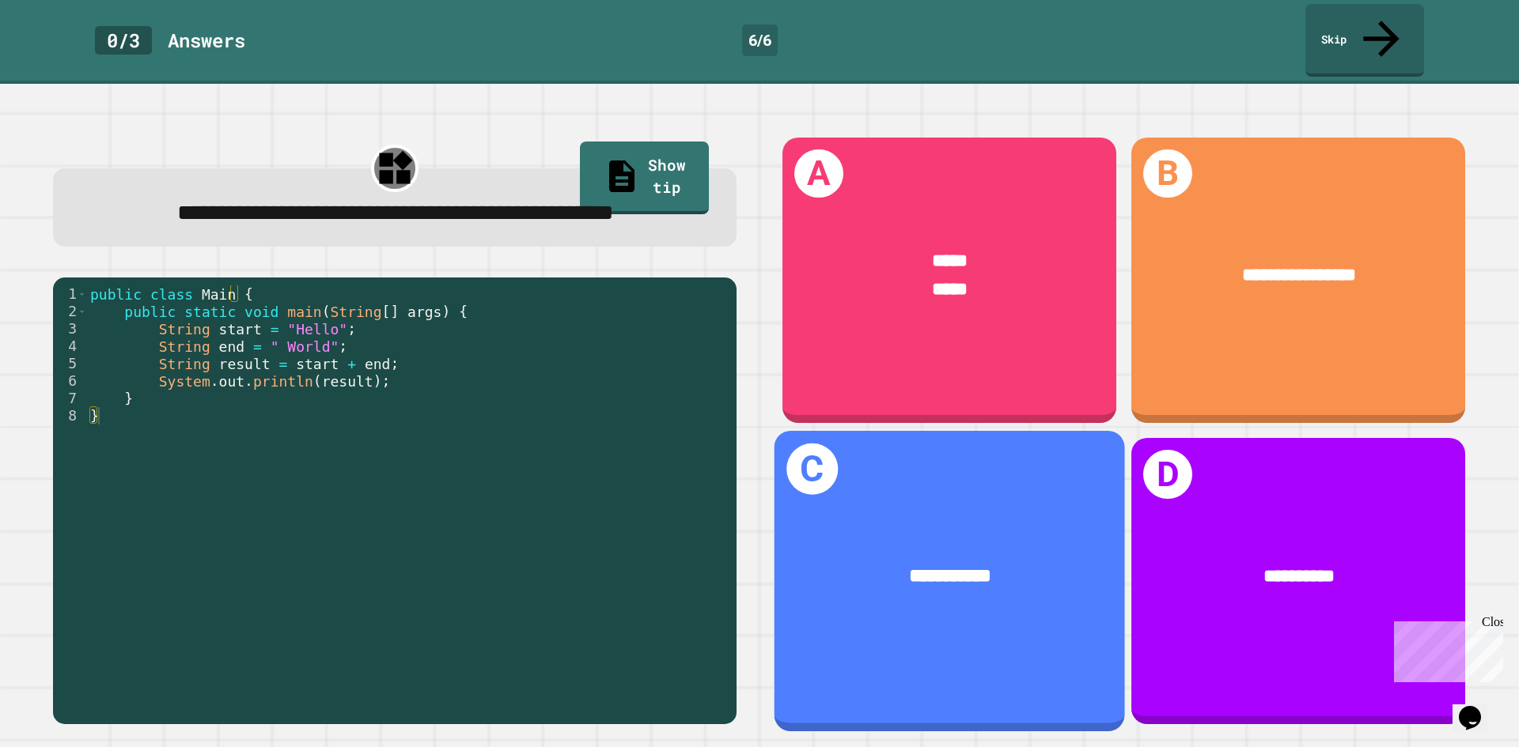
click at [989, 475] on div "**********" at bounding box center [949, 581] width 350 height 301
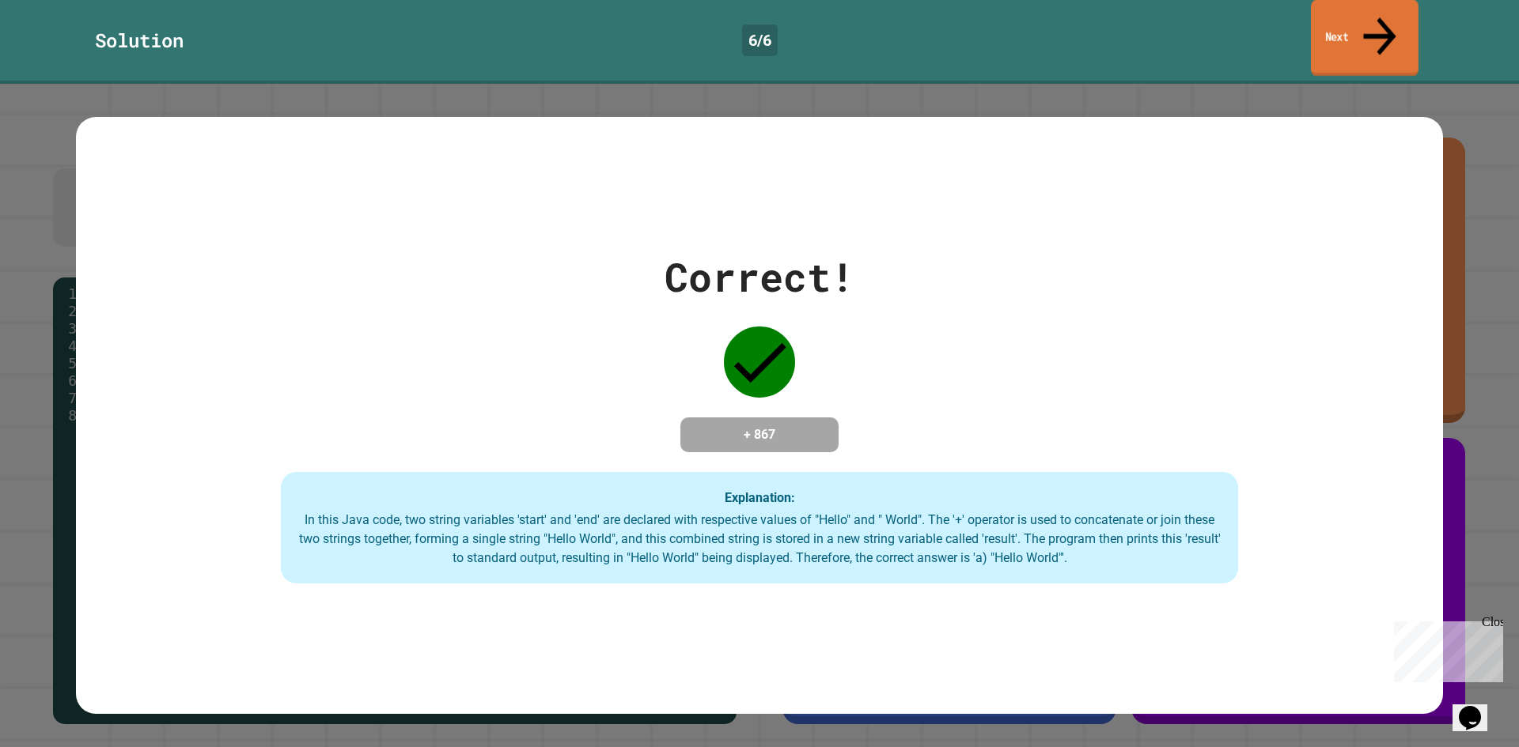
click at [1406, 25] on link "Next" at bounding box center [1365, 38] width 108 height 77
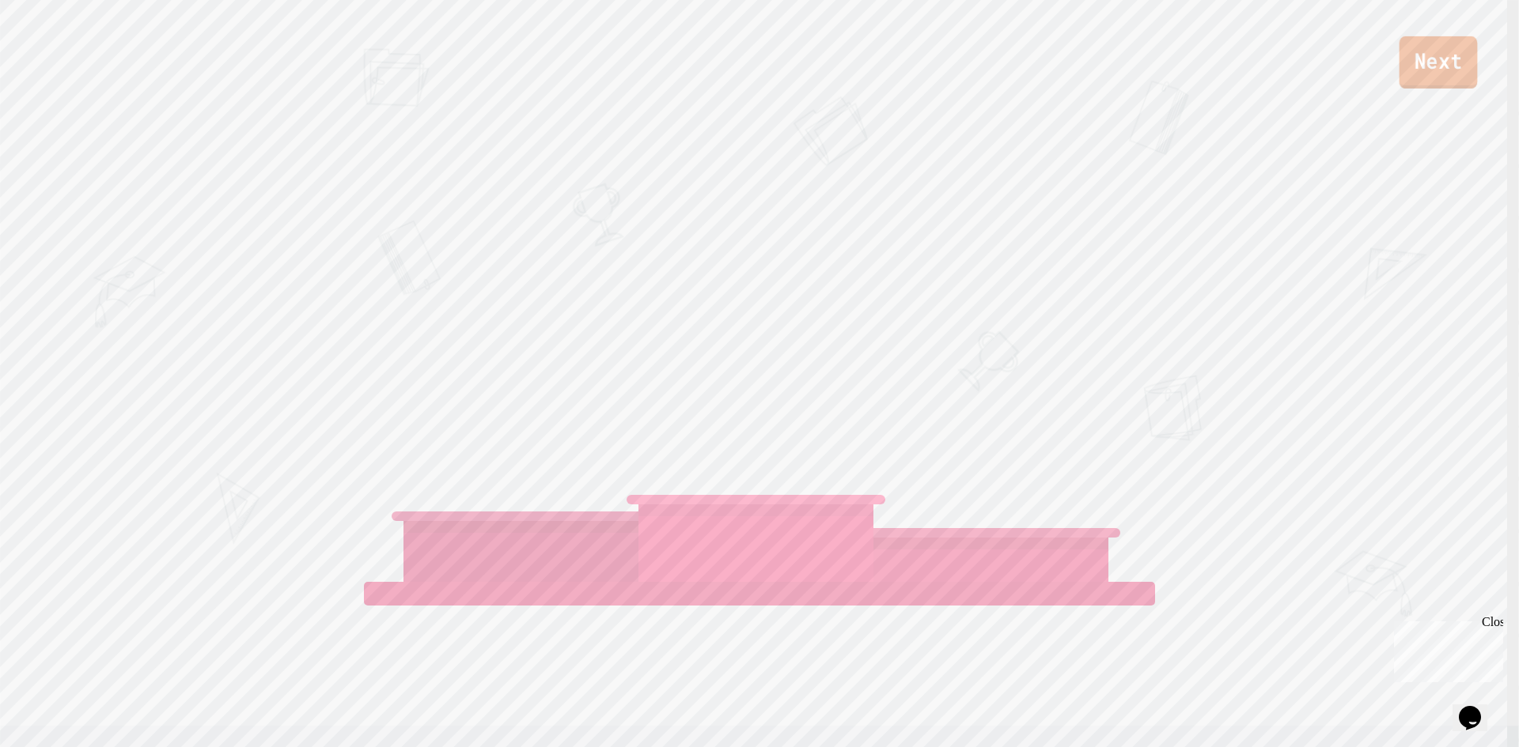
click at [1434, 67] on link "Next" at bounding box center [1438, 62] width 78 height 52
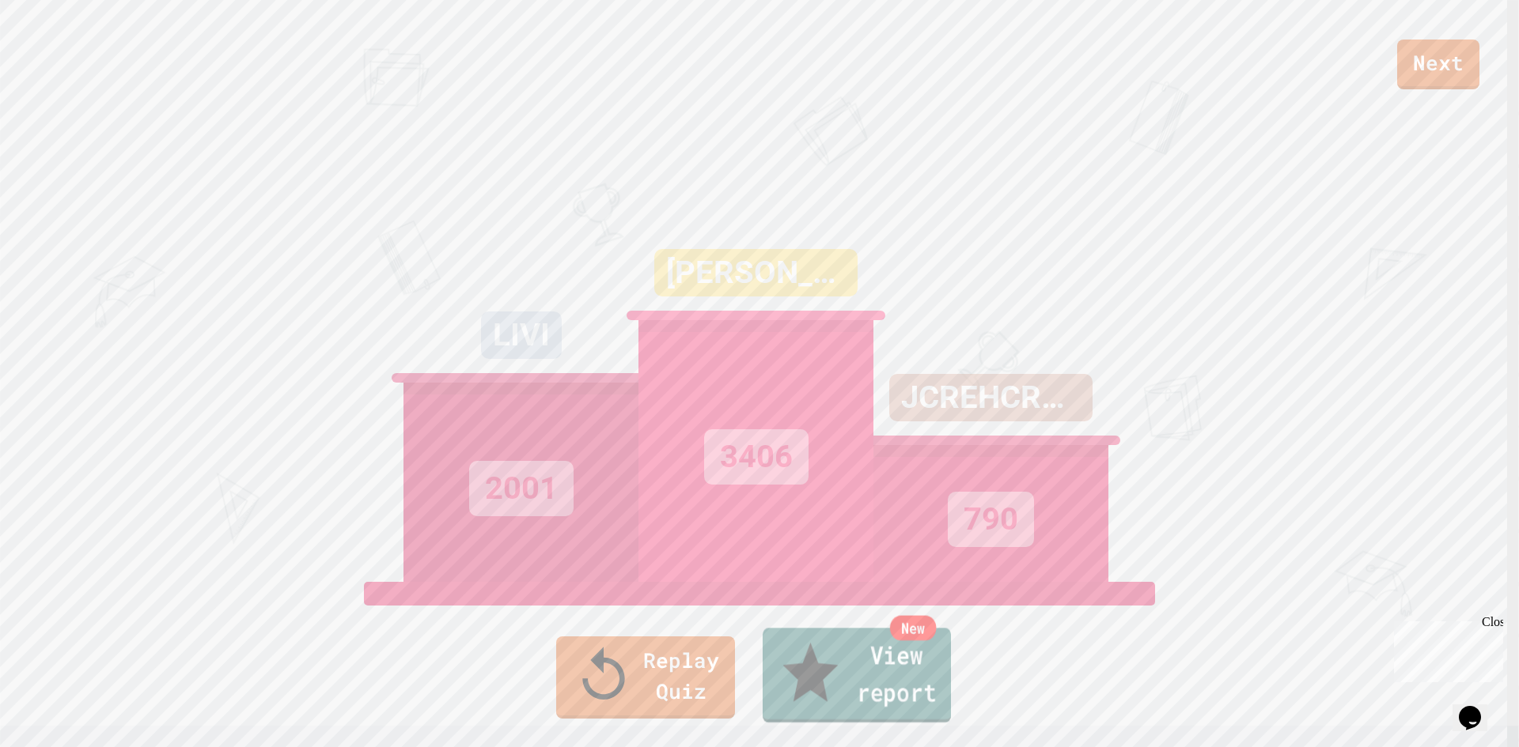
click at [838, 678] on link "New View report" at bounding box center [856, 675] width 188 height 95
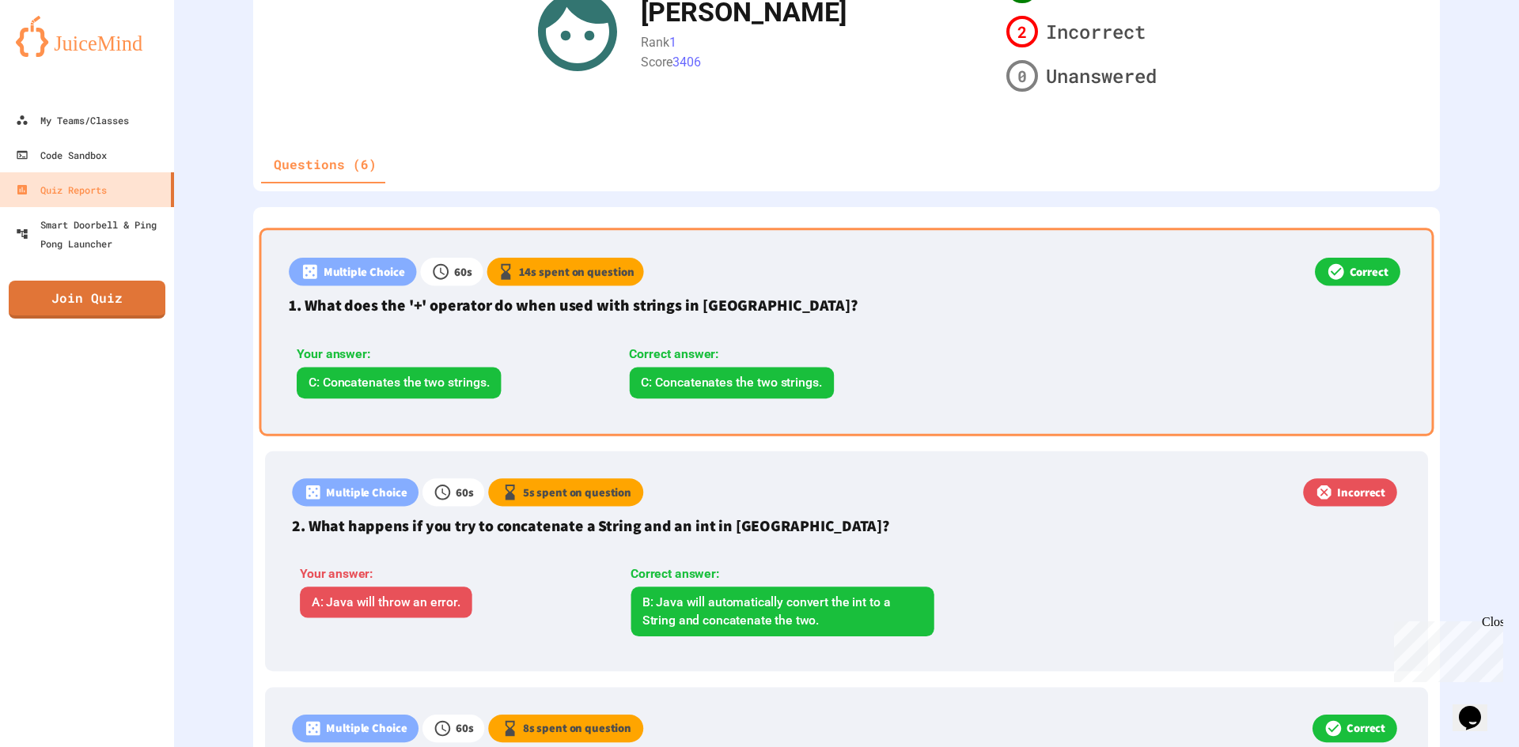
scroll to position [395, 0]
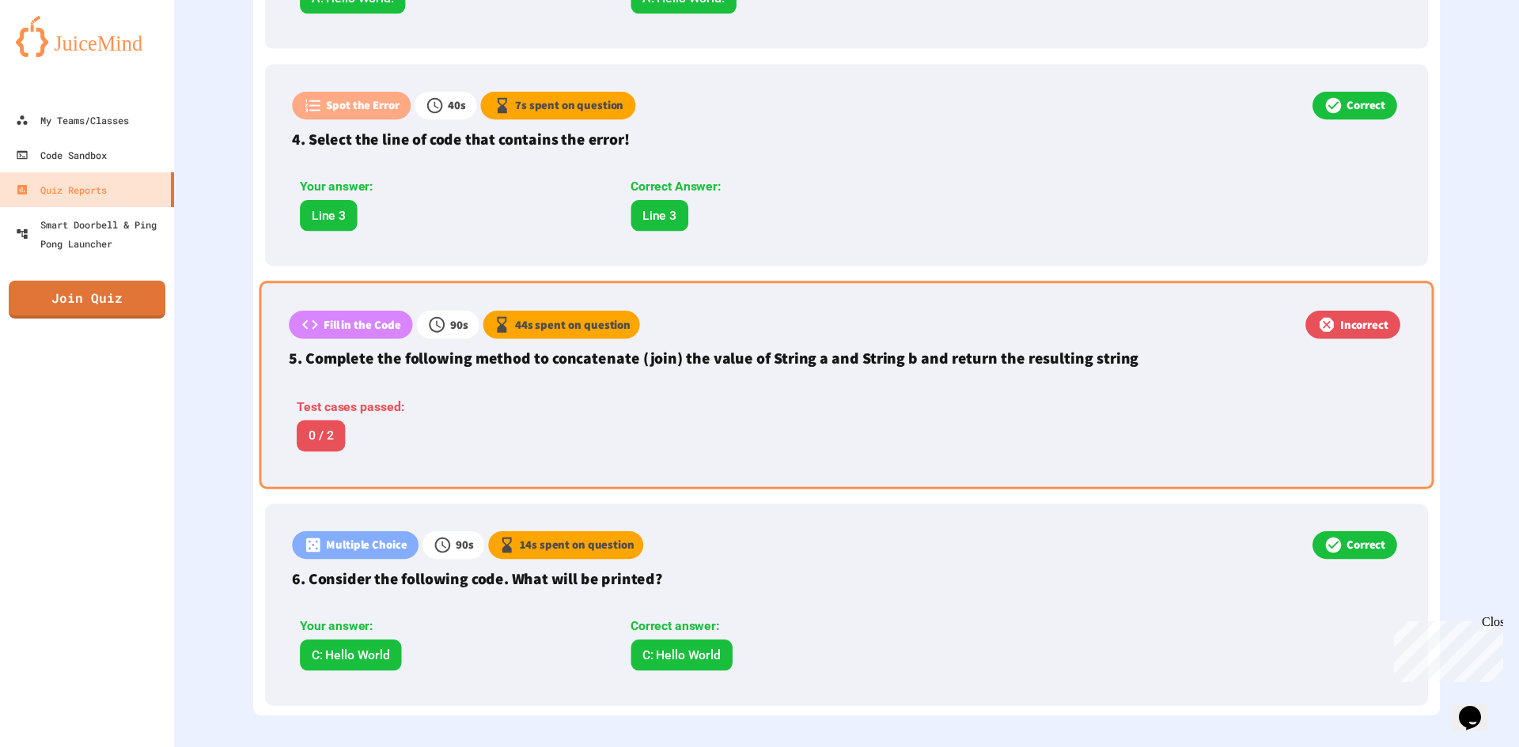
click at [583, 422] on div "Test cases passed: 0 / 2" at bounding box center [452, 425] width 327 height 54
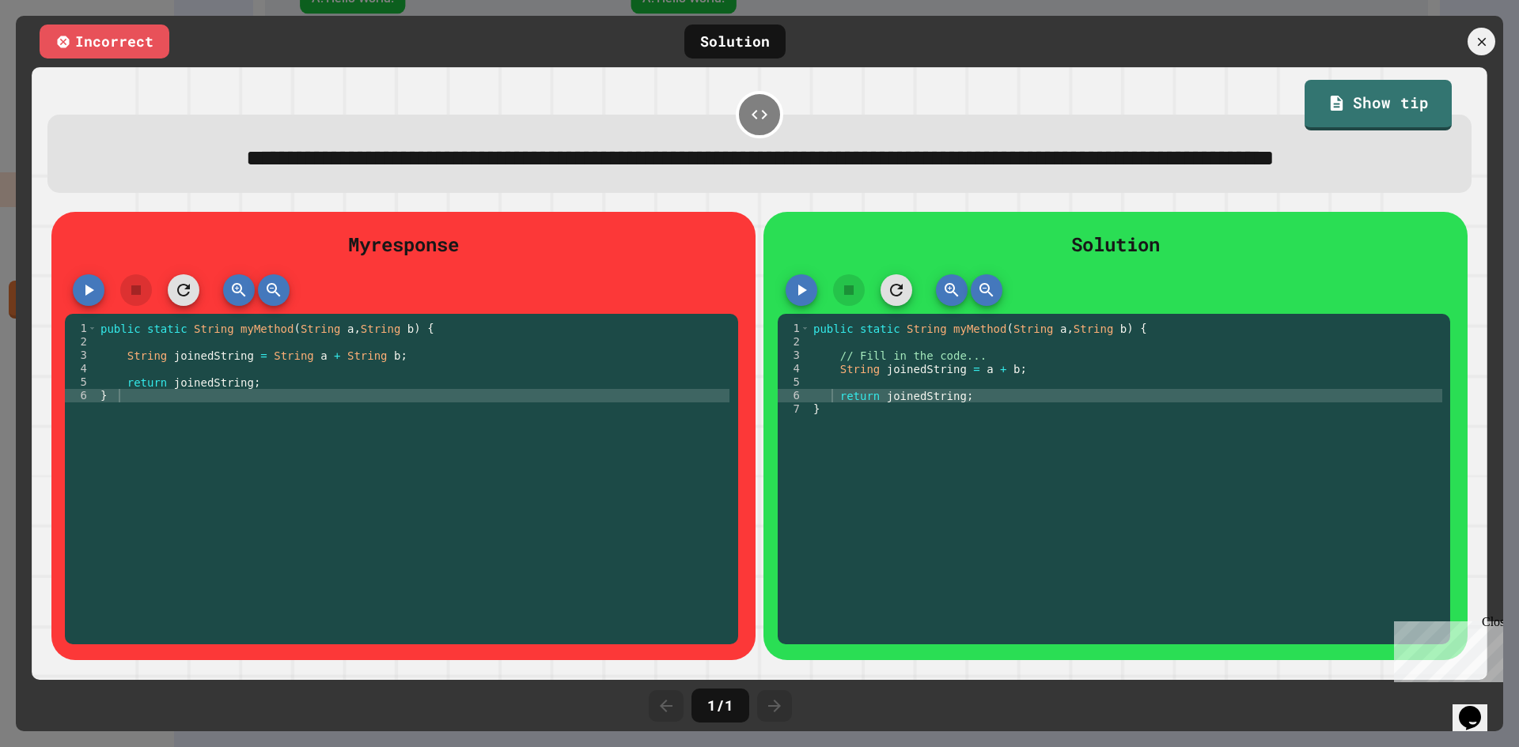
scroll to position [1159, 0]
click at [800, 300] on icon "button" at bounding box center [801, 290] width 19 height 19
click at [1490, 36] on div at bounding box center [1481, 41] width 33 height 33
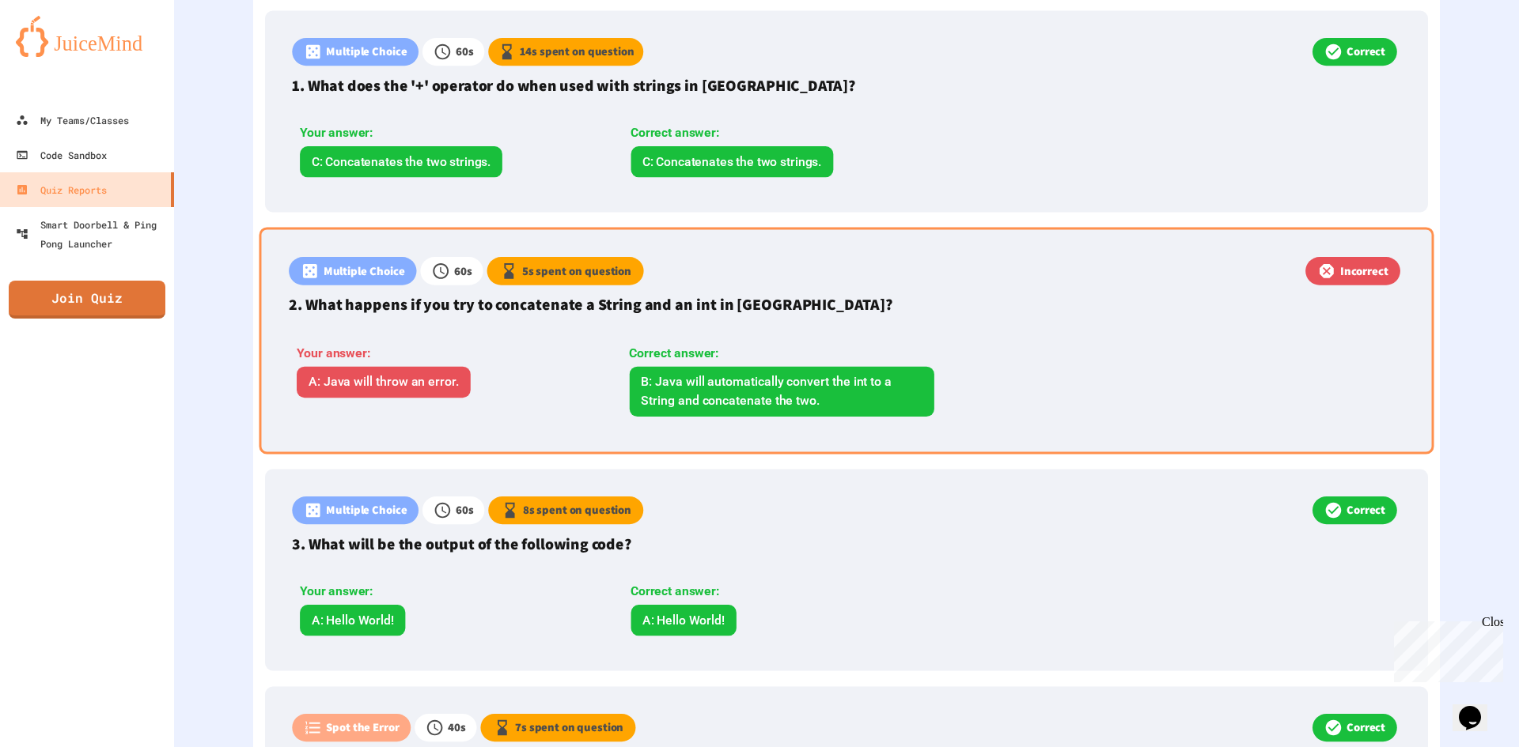
scroll to position [289, 0]
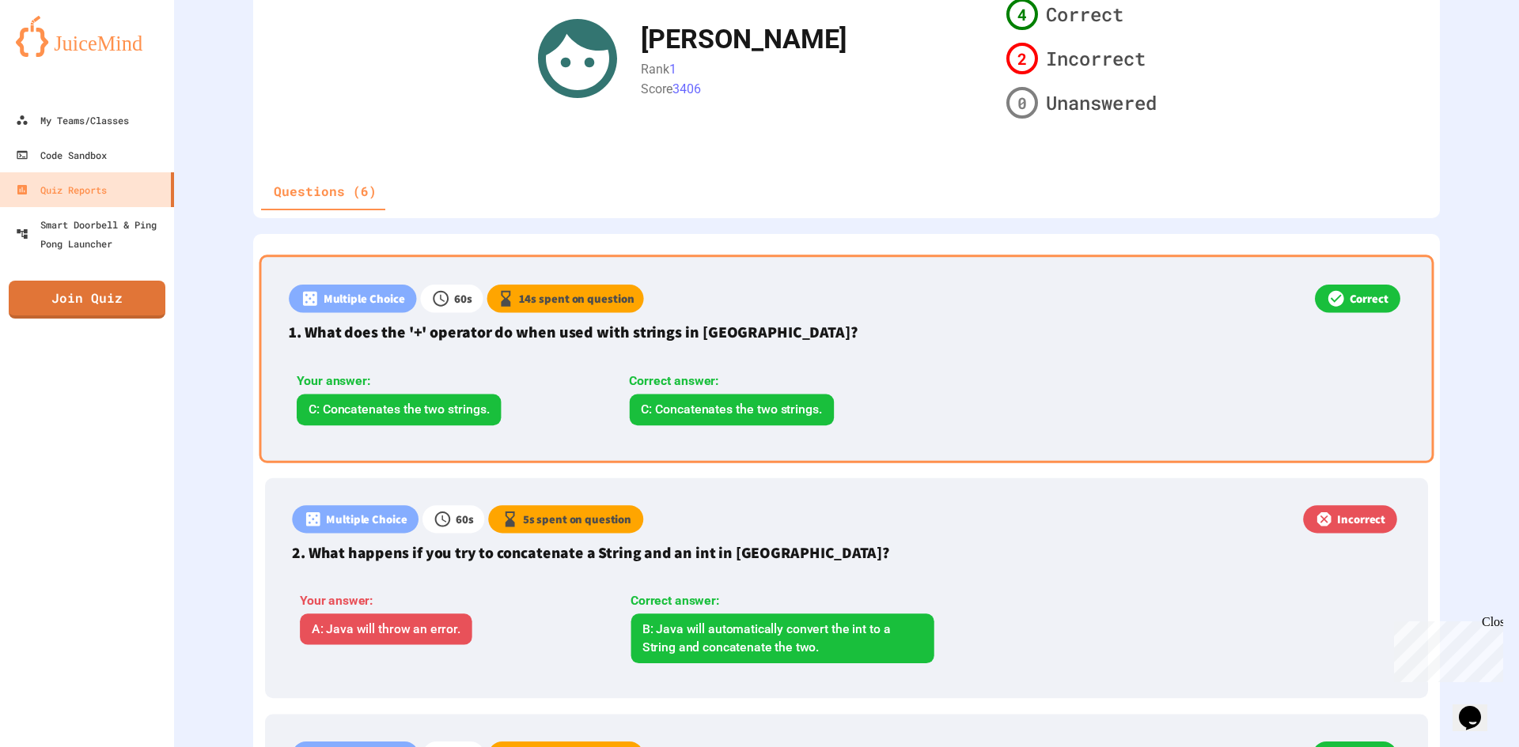
click at [751, 322] on p "1. What does the '+' operator do when used with strings in Java?" at bounding box center [846, 332] width 1115 height 24
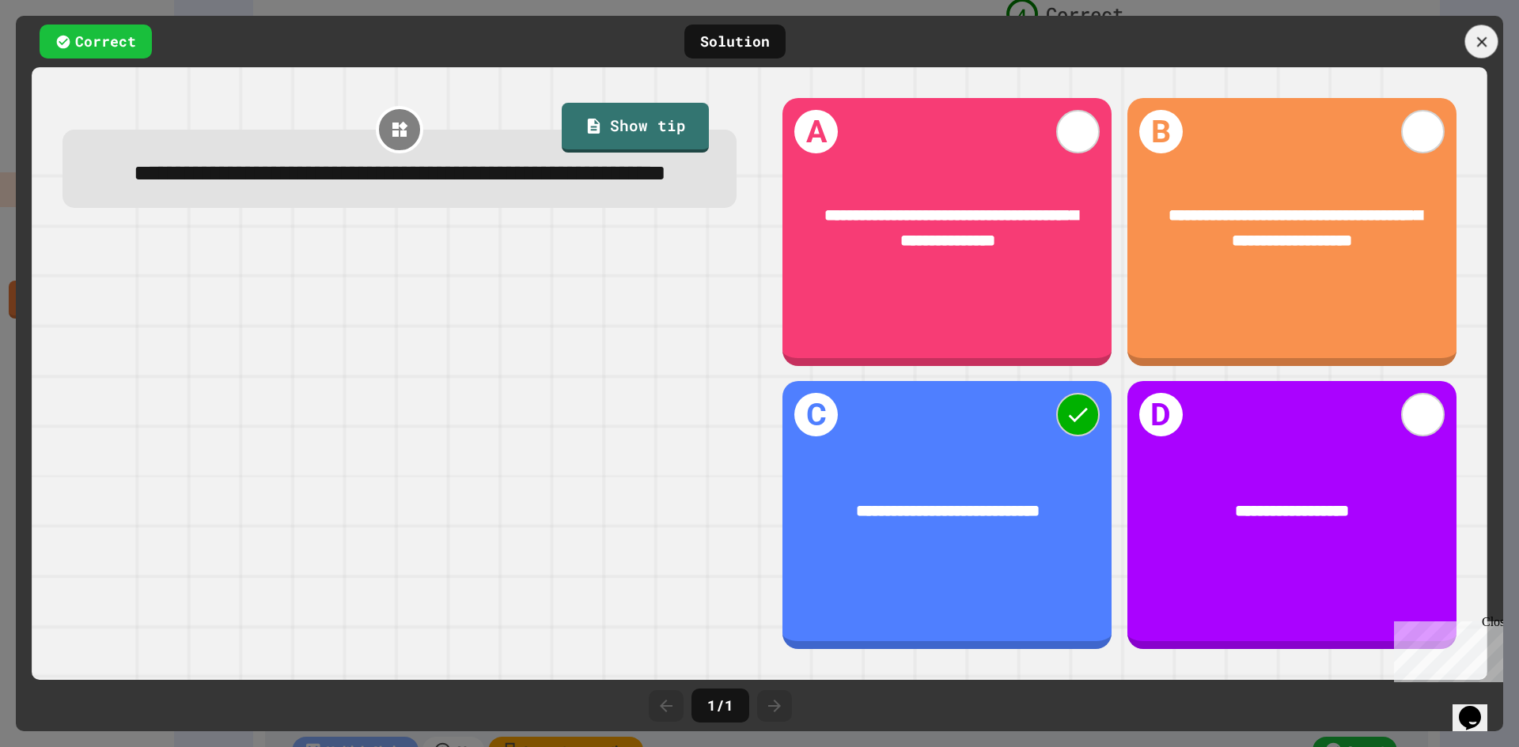
click at [1485, 47] on icon at bounding box center [1481, 41] width 17 height 17
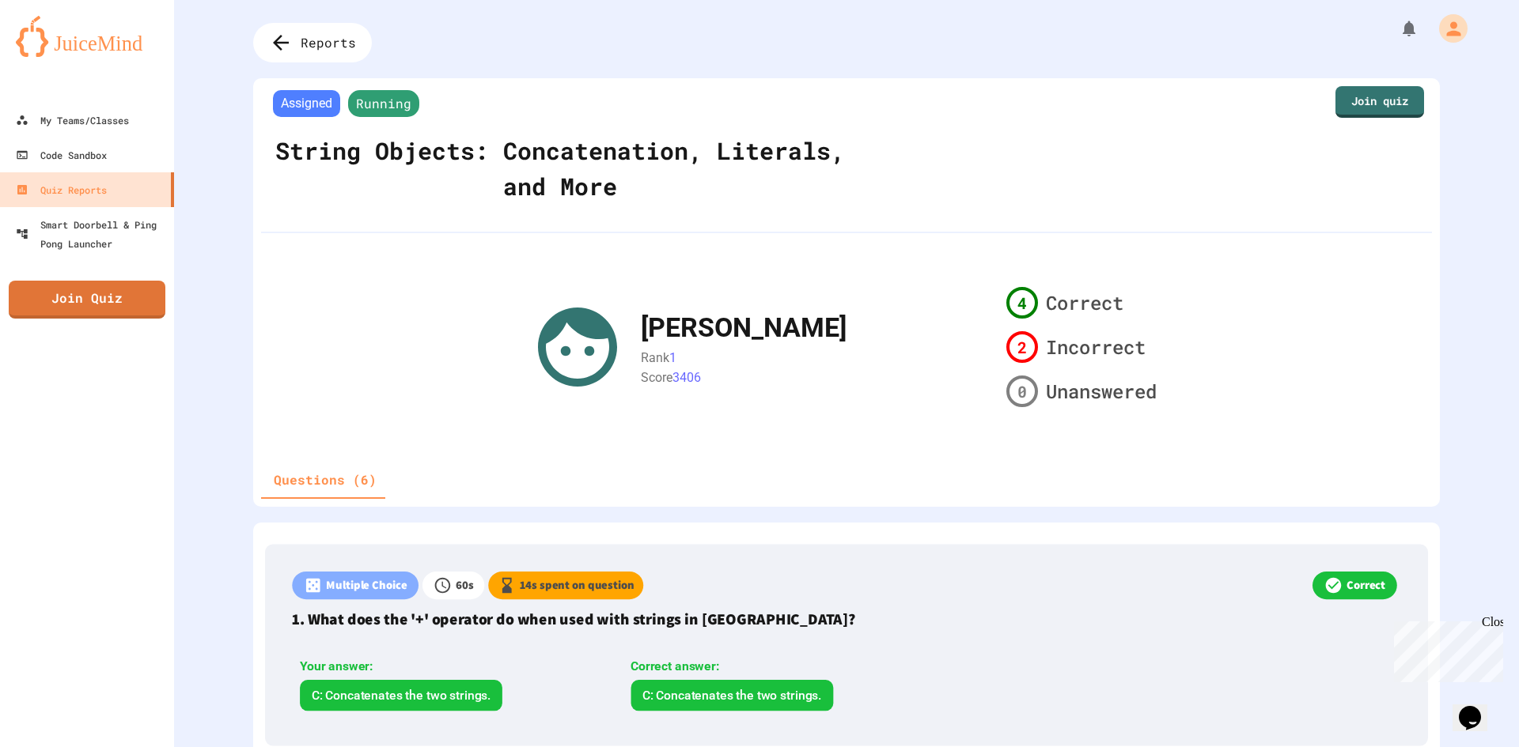
scroll to position [0, 0]
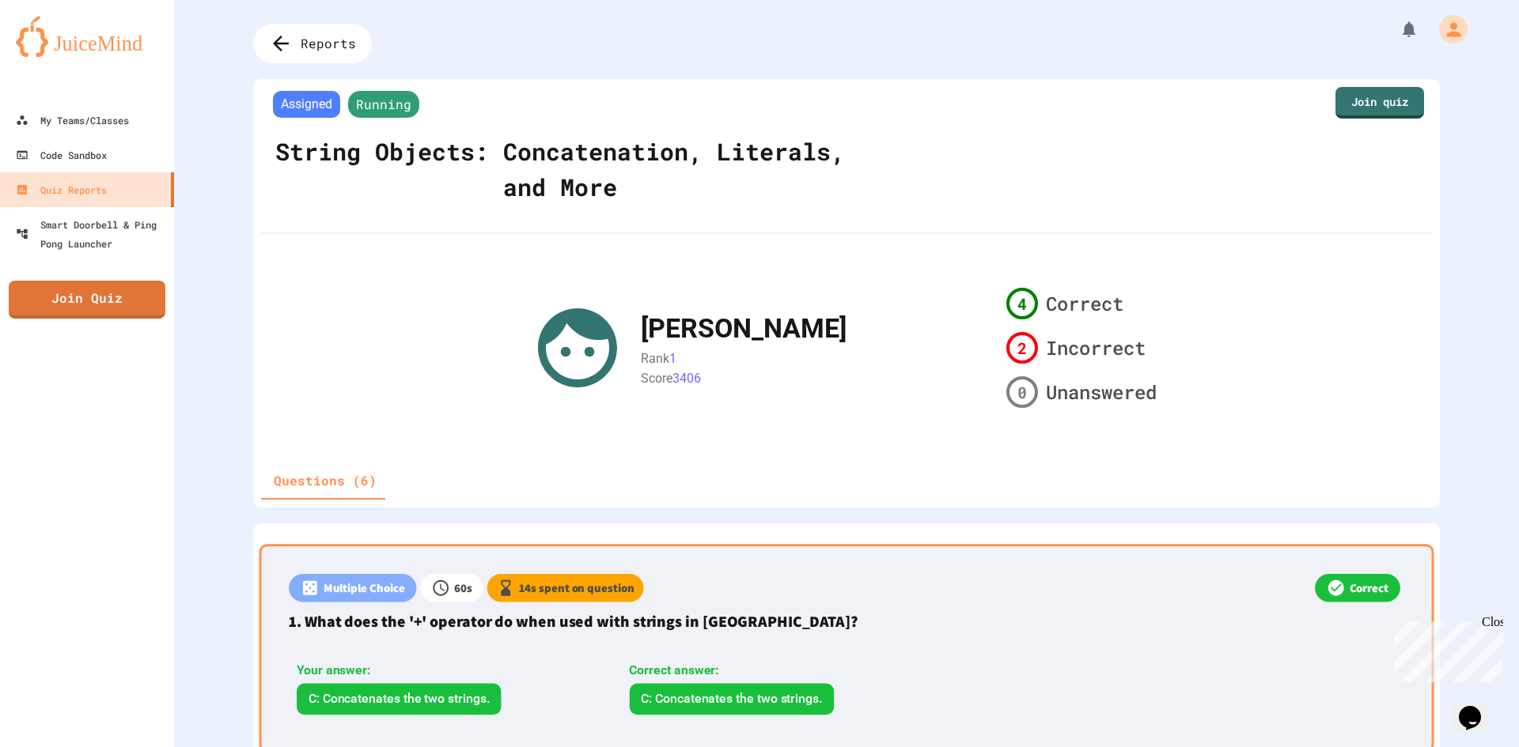
click at [866, 626] on p "1. What does the '+' operator do when used with strings in Java?" at bounding box center [846, 622] width 1115 height 24
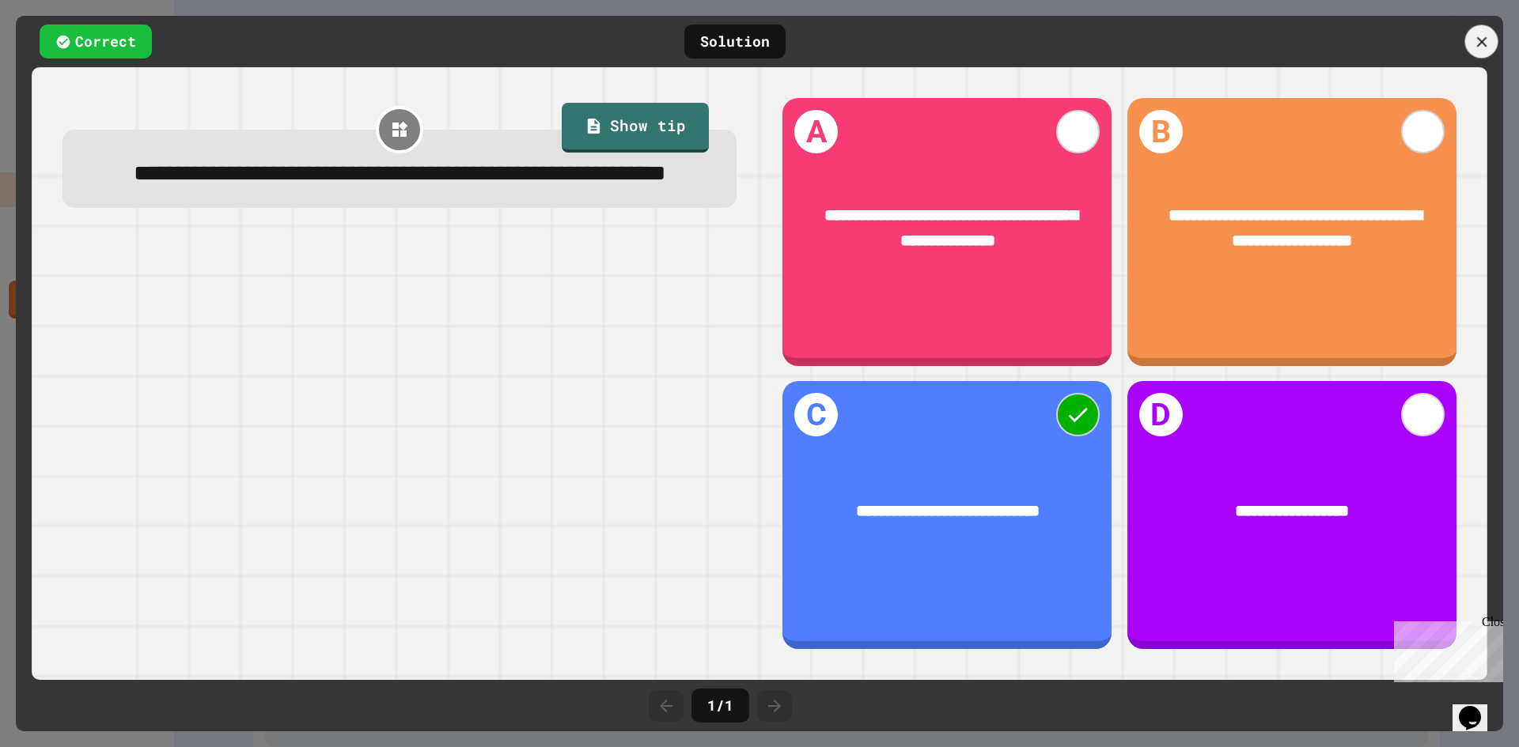
click at [1485, 40] on icon at bounding box center [1481, 41] width 17 height 17
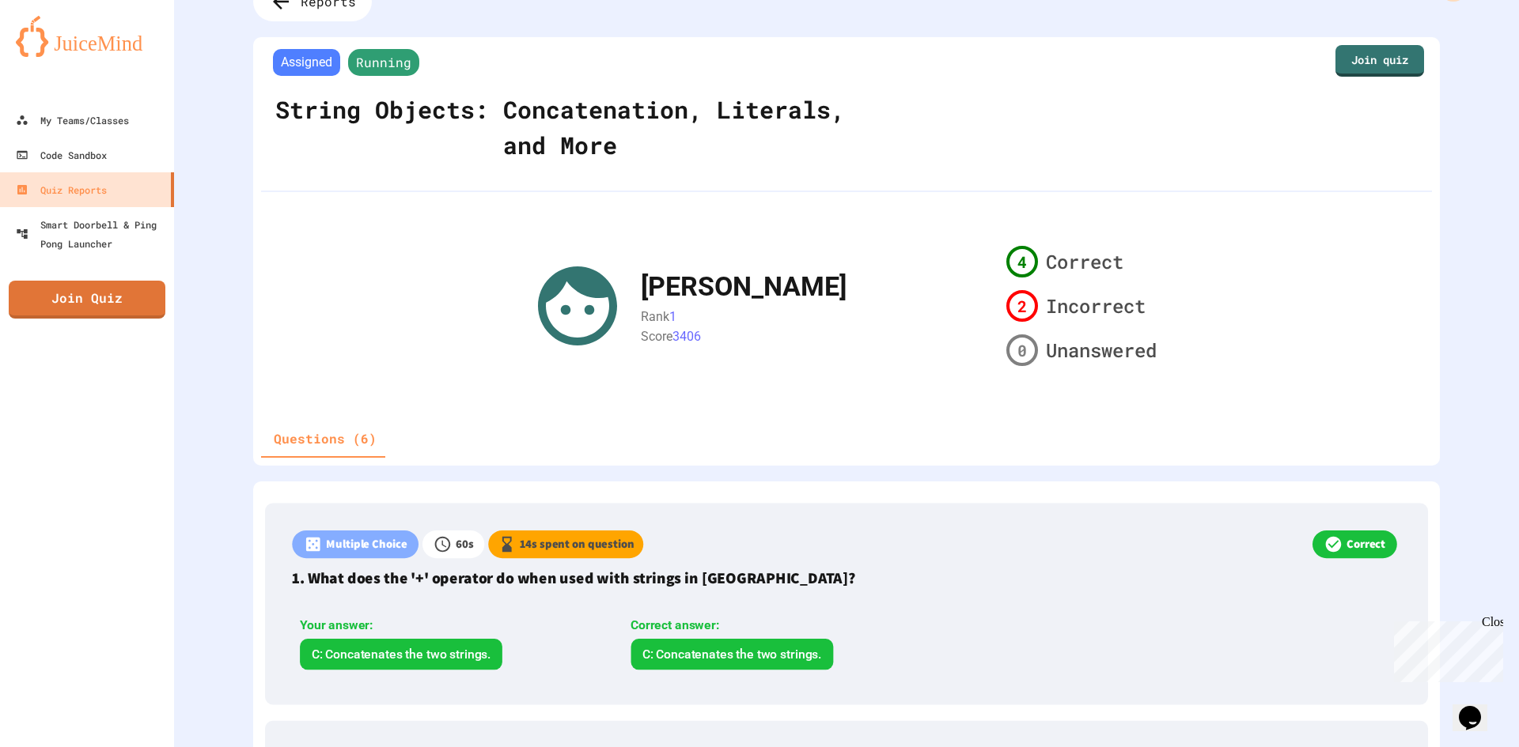
scroll to position [79, 0]
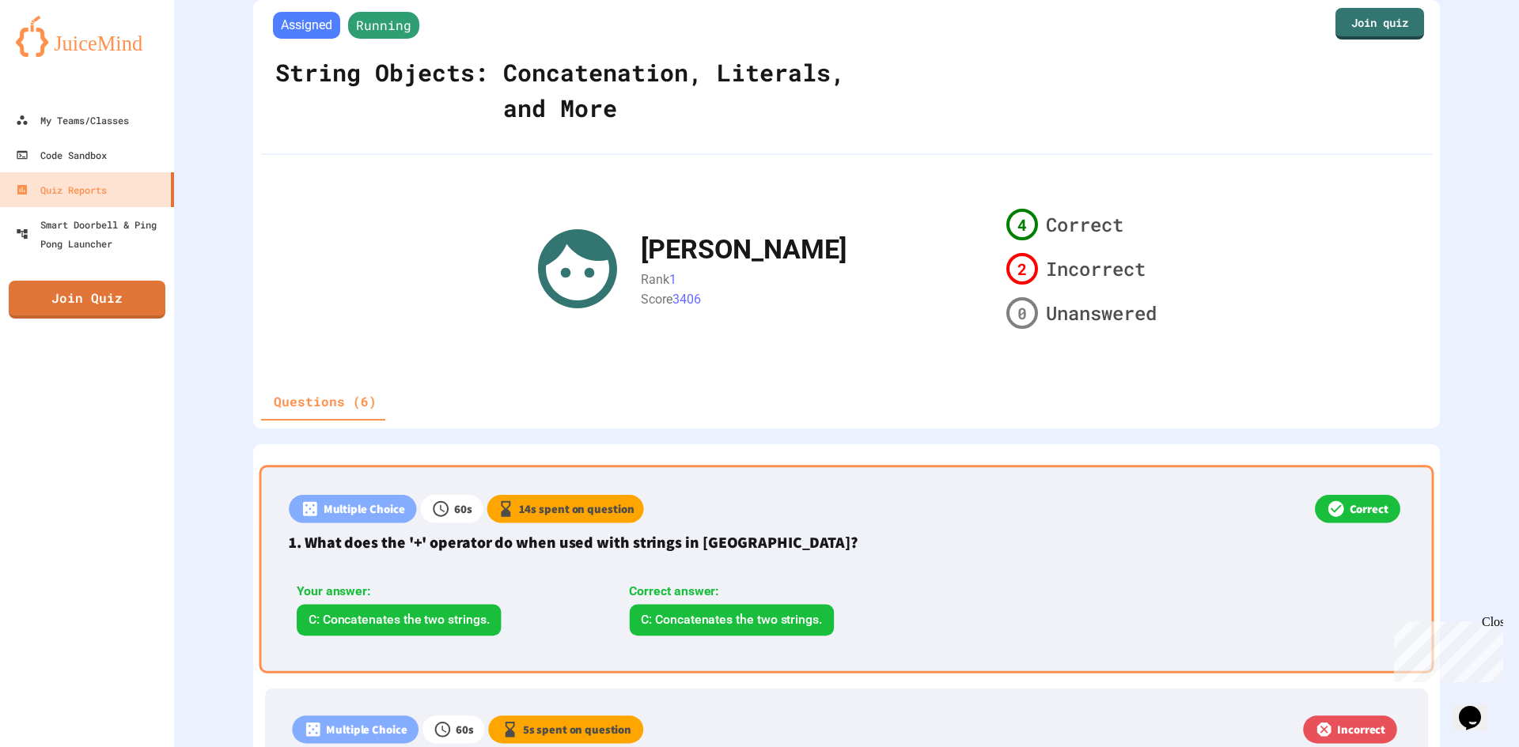
click at [843, 602] on div "Correct answer: C: Concatenates the two strings." at bounding box center [782, 609] width 321 height 54
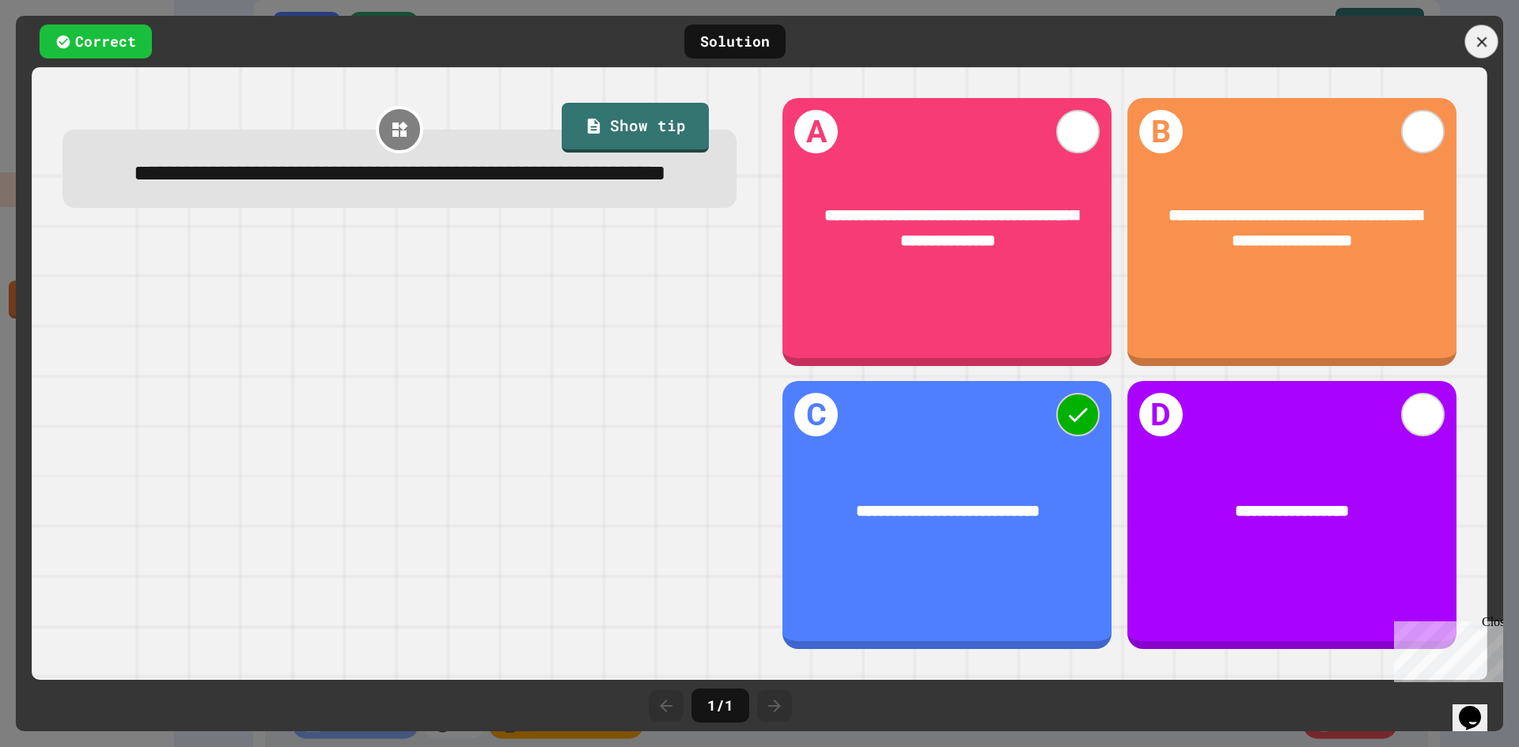
click at [1485, 28] on div at bounding box center [1481, 41] width 33 height 33
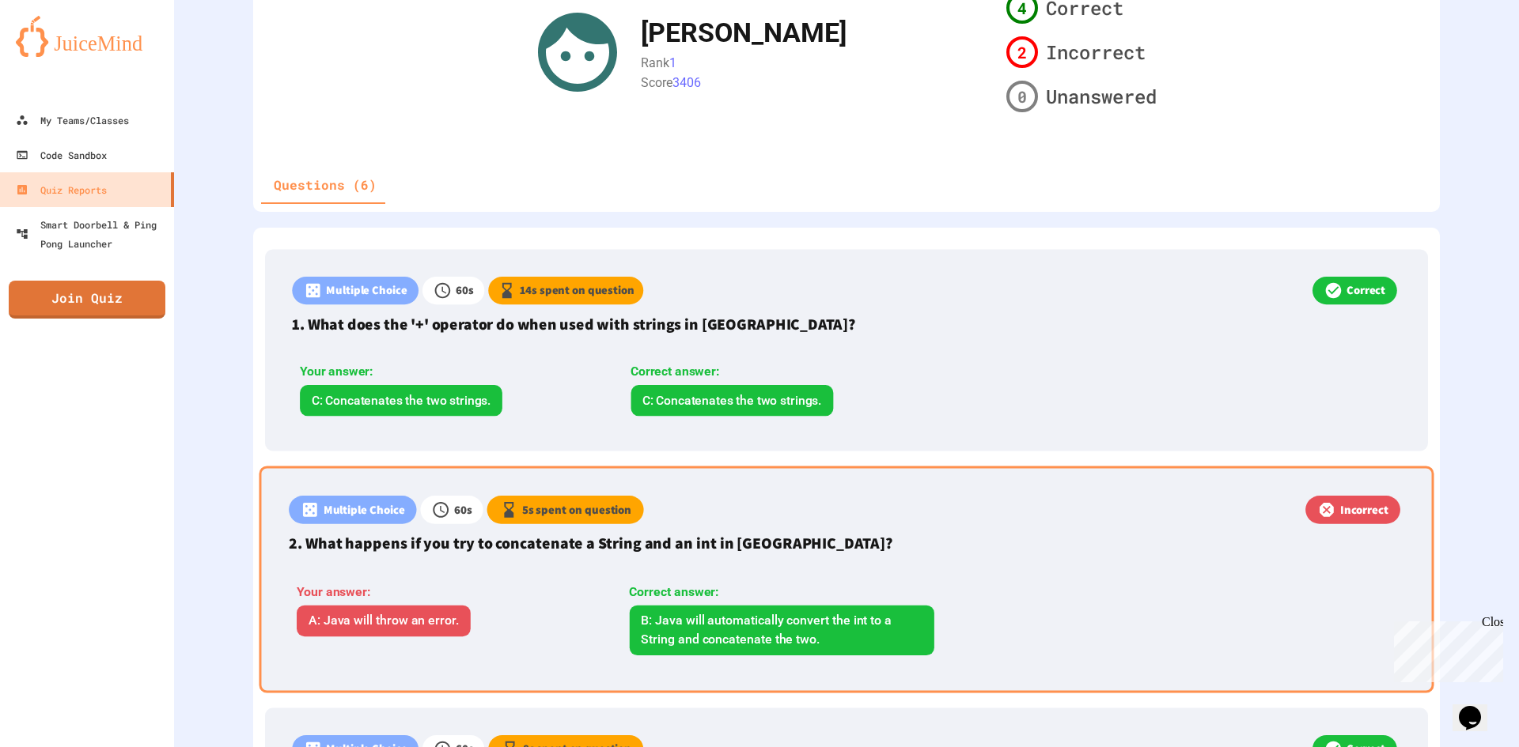
scroll to position [395, 0]
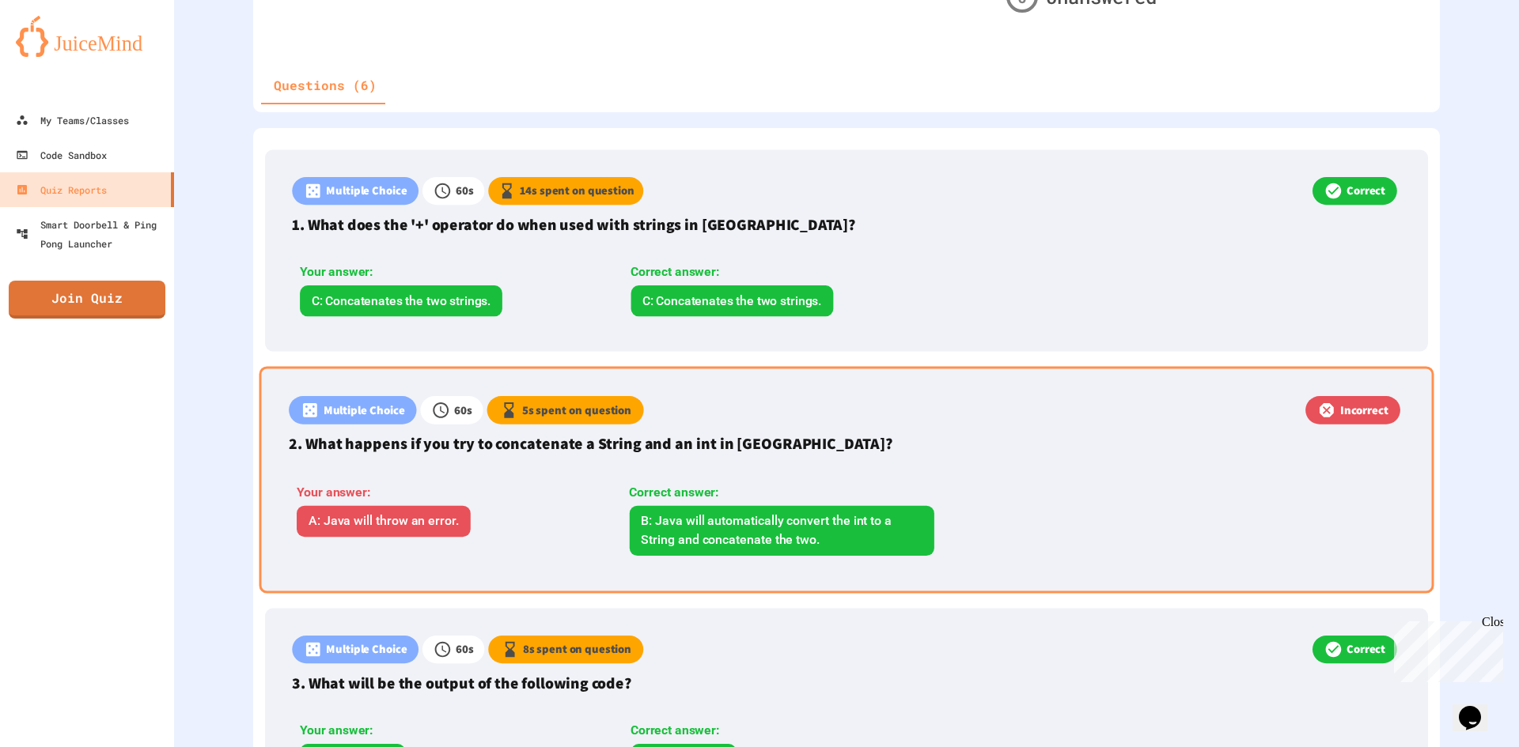
click at [745, 467] on div "Multiple Choice 60 s 5 s spent on question Incorrect 2. What happens if you try…" at bounding box center [846, 479] width 1174 height 227
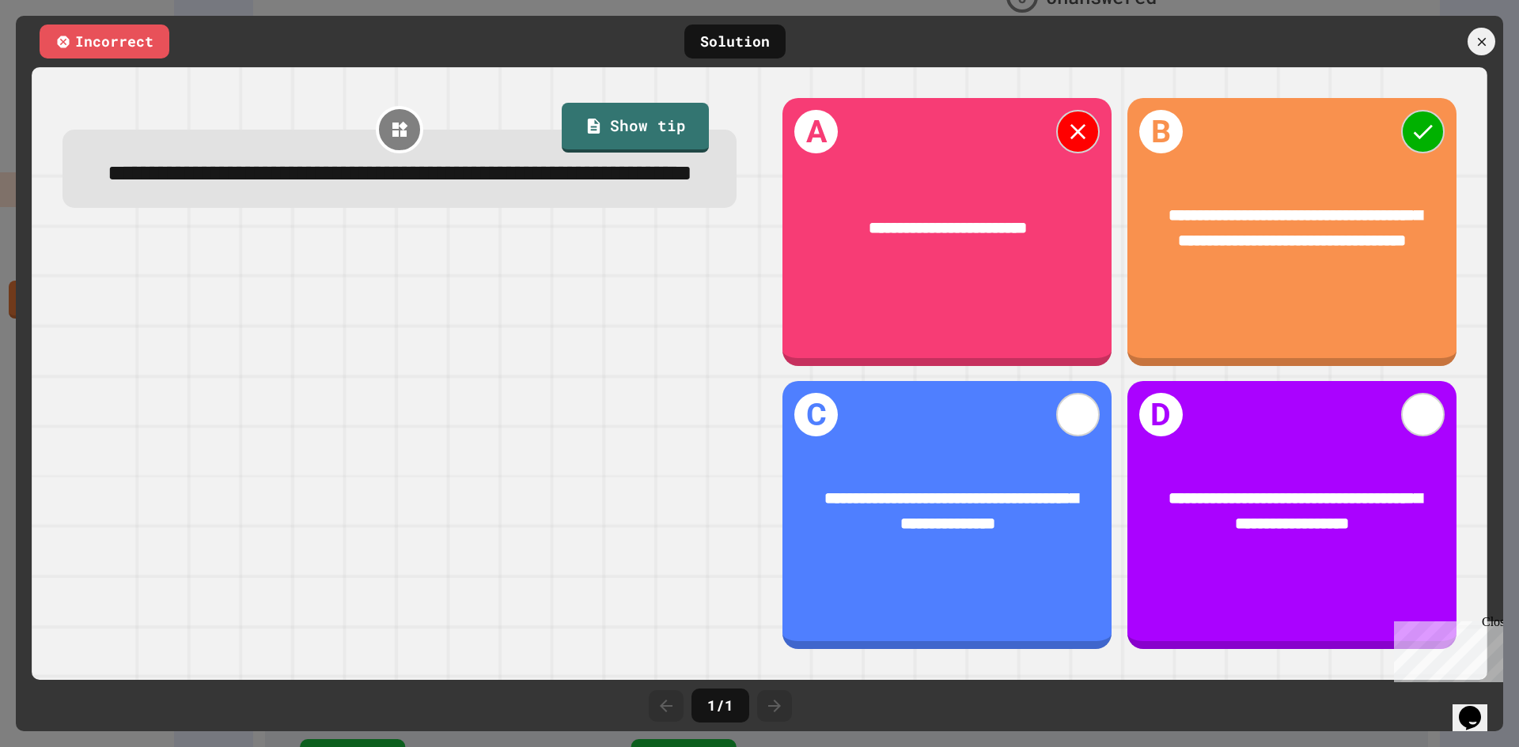
drag, startPoint x: 1473, startPoint y: 14, endPoint x: 1482, endPoint y: 35, distance: 22.6
click at [1473, 16] on div "**********" at bounding box center [759, 373] width 1519 height 747
click at [1482, 35] on icon at bounding box center [1481, 41] width 17 height 17
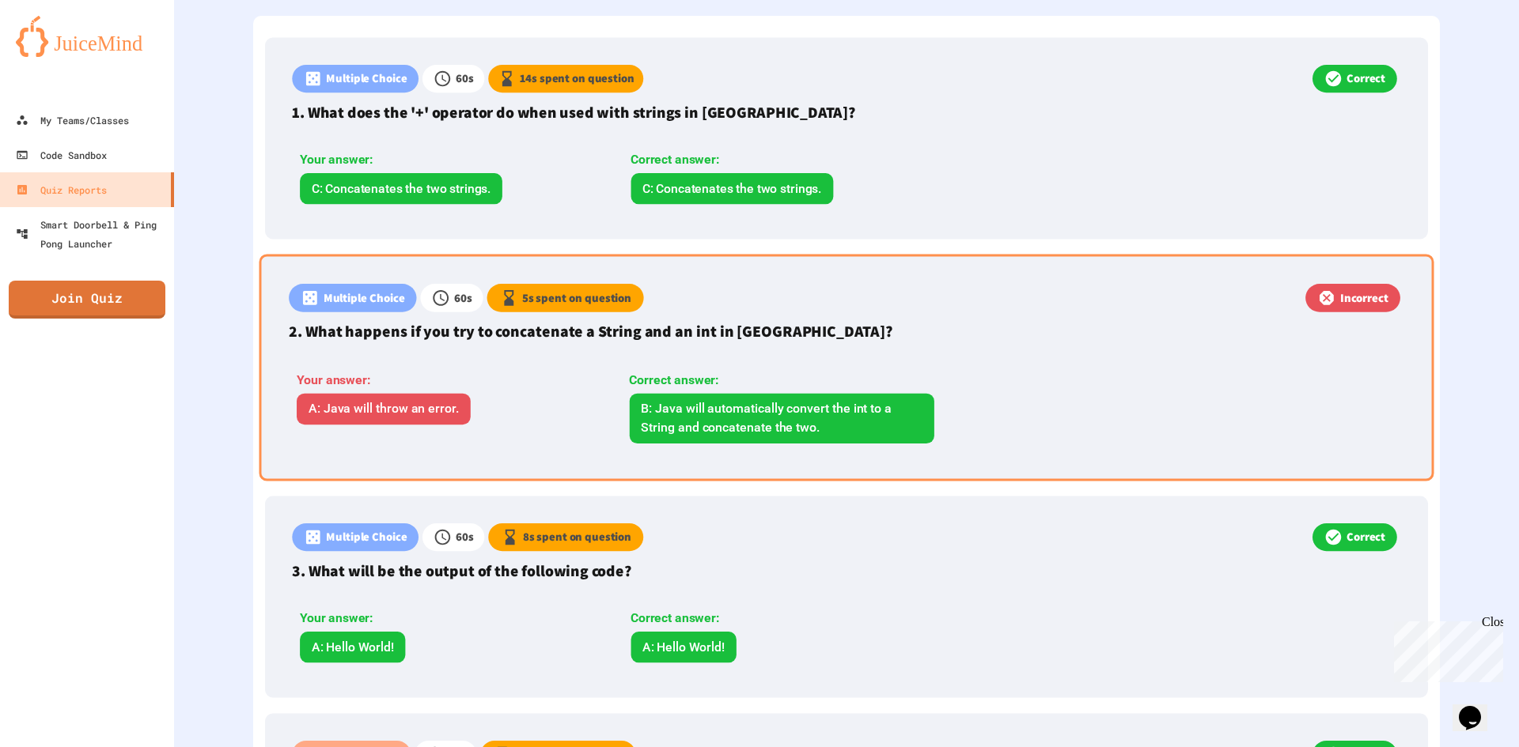
scroll to position [554, 0]
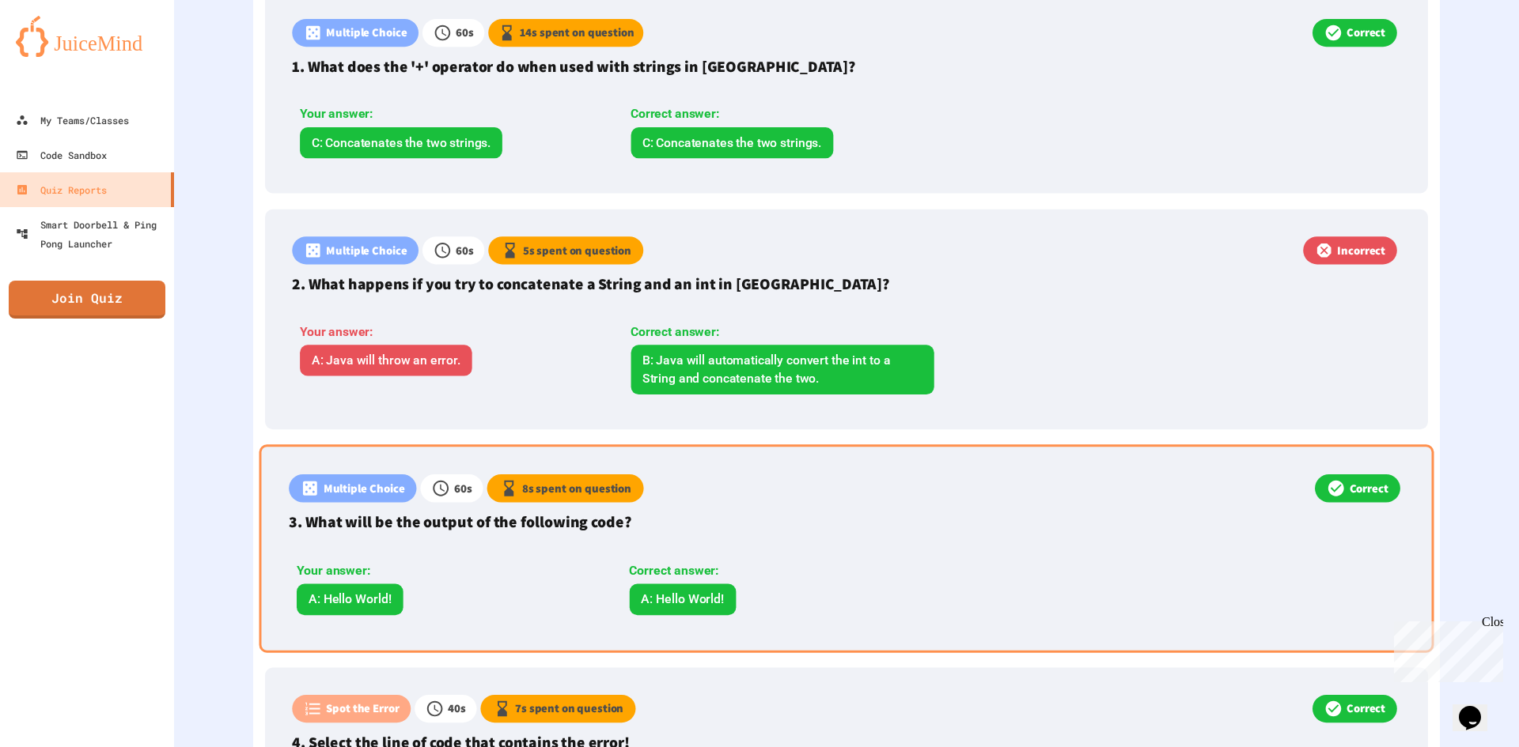
click at [863, 617] on div "Your answer: A: Hello World! Correct answer: A: Hello World!" at bounding box center [623, 585] width 669 height 78
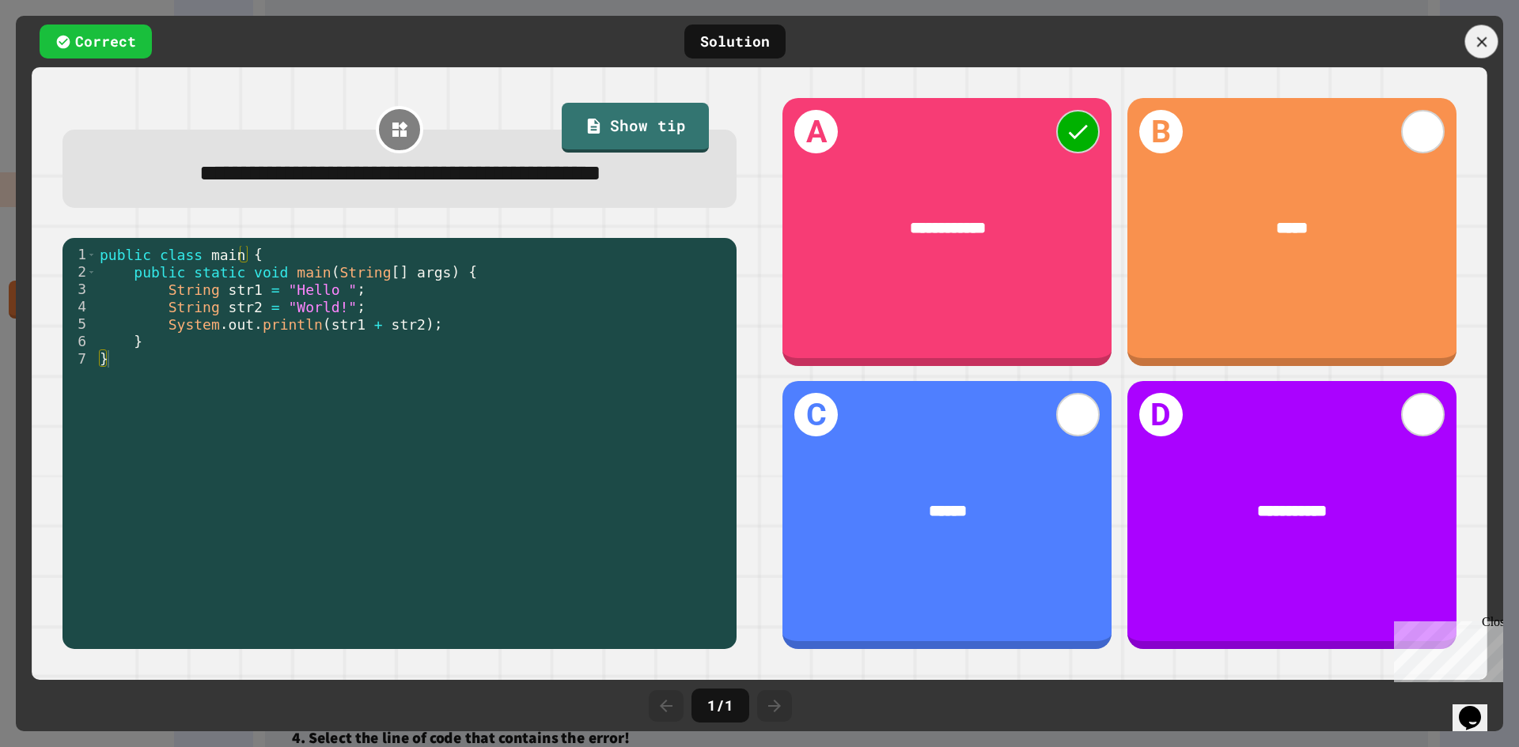
click at [1483, 42] on icon at bounding box center [1481, 41] width 17 height 17
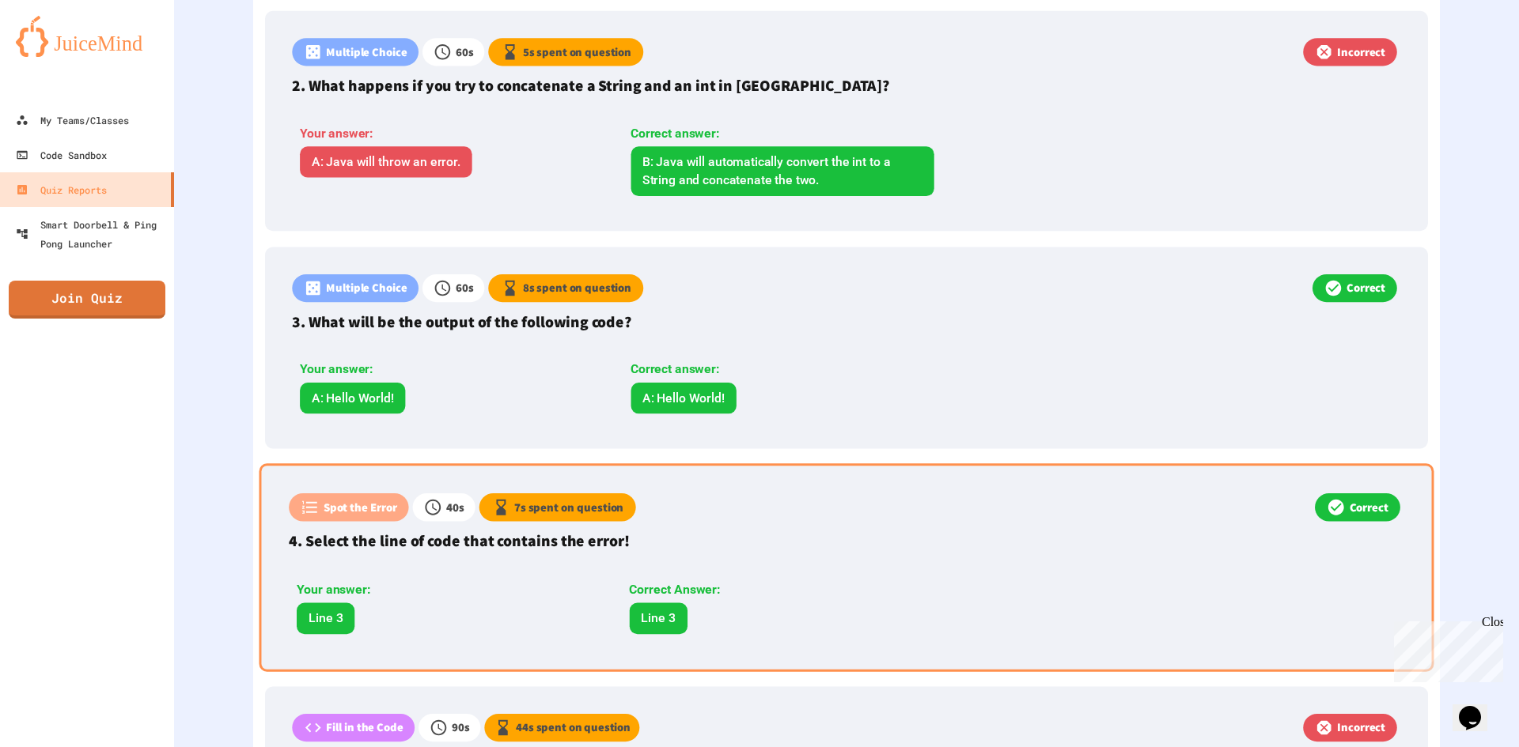
scroll to position [791, 0]
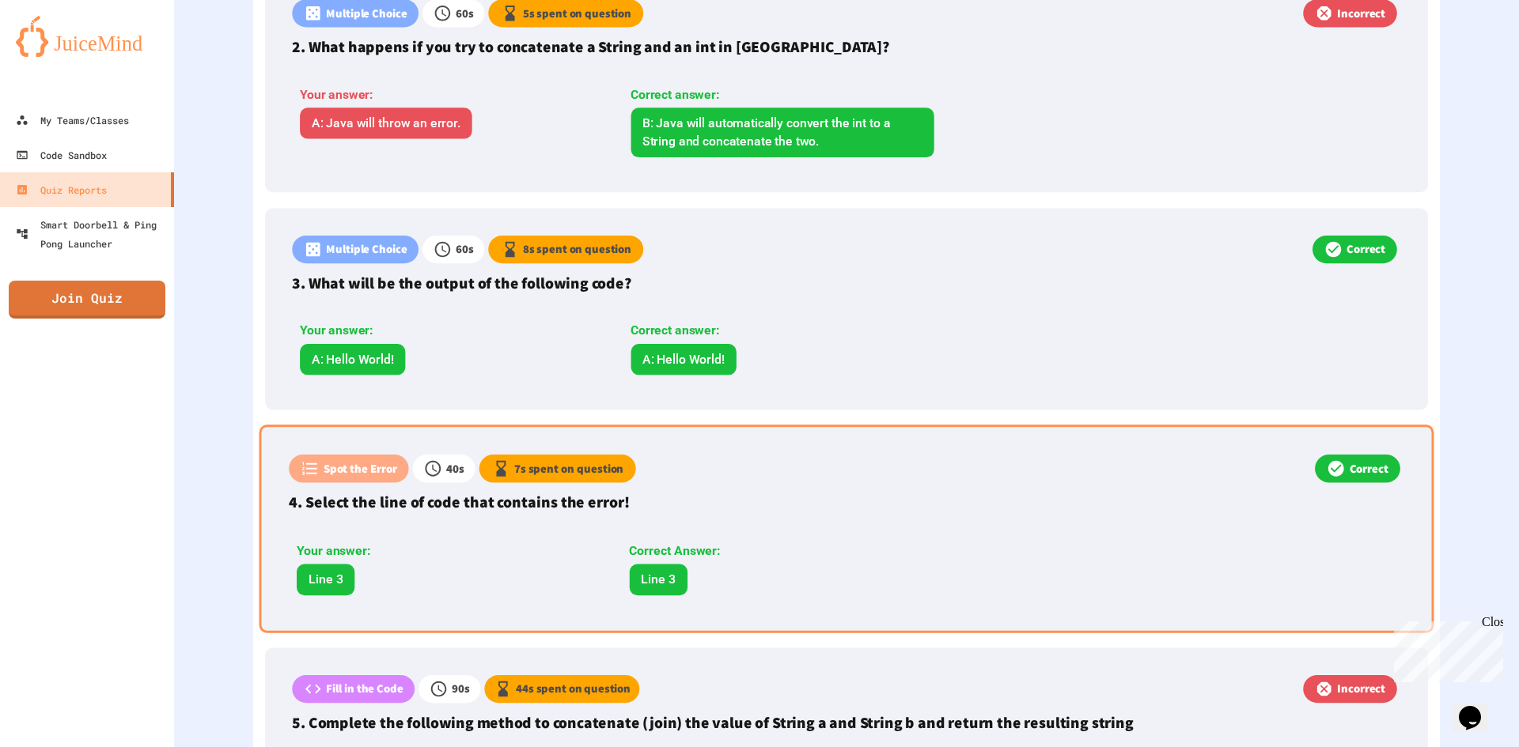
click at [809, 554] on div "Correct Answer:" at bounding box center [781, 551] width 305 height 19
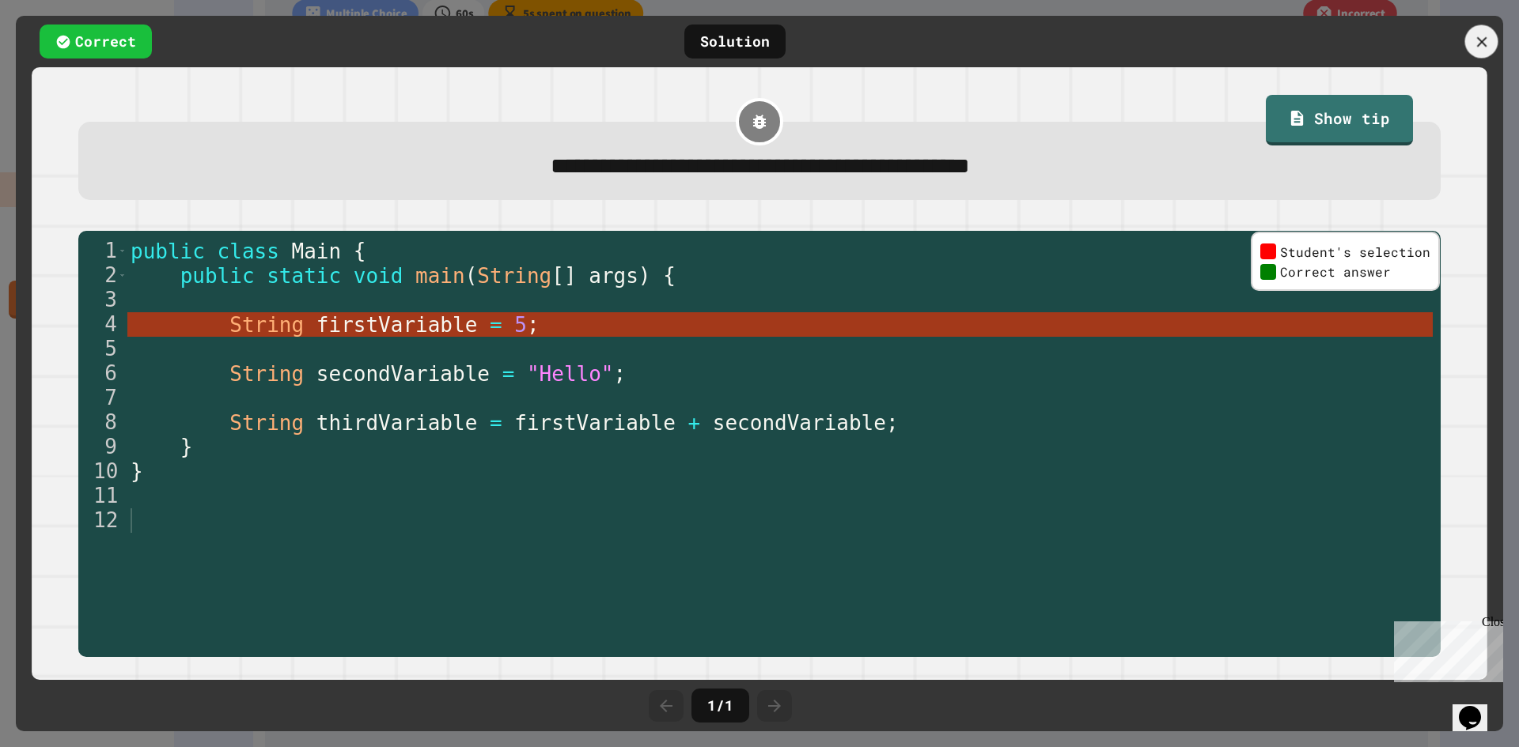
click at [1477, 36] on icon at bounding box center [1481, 41] width 17 height 17
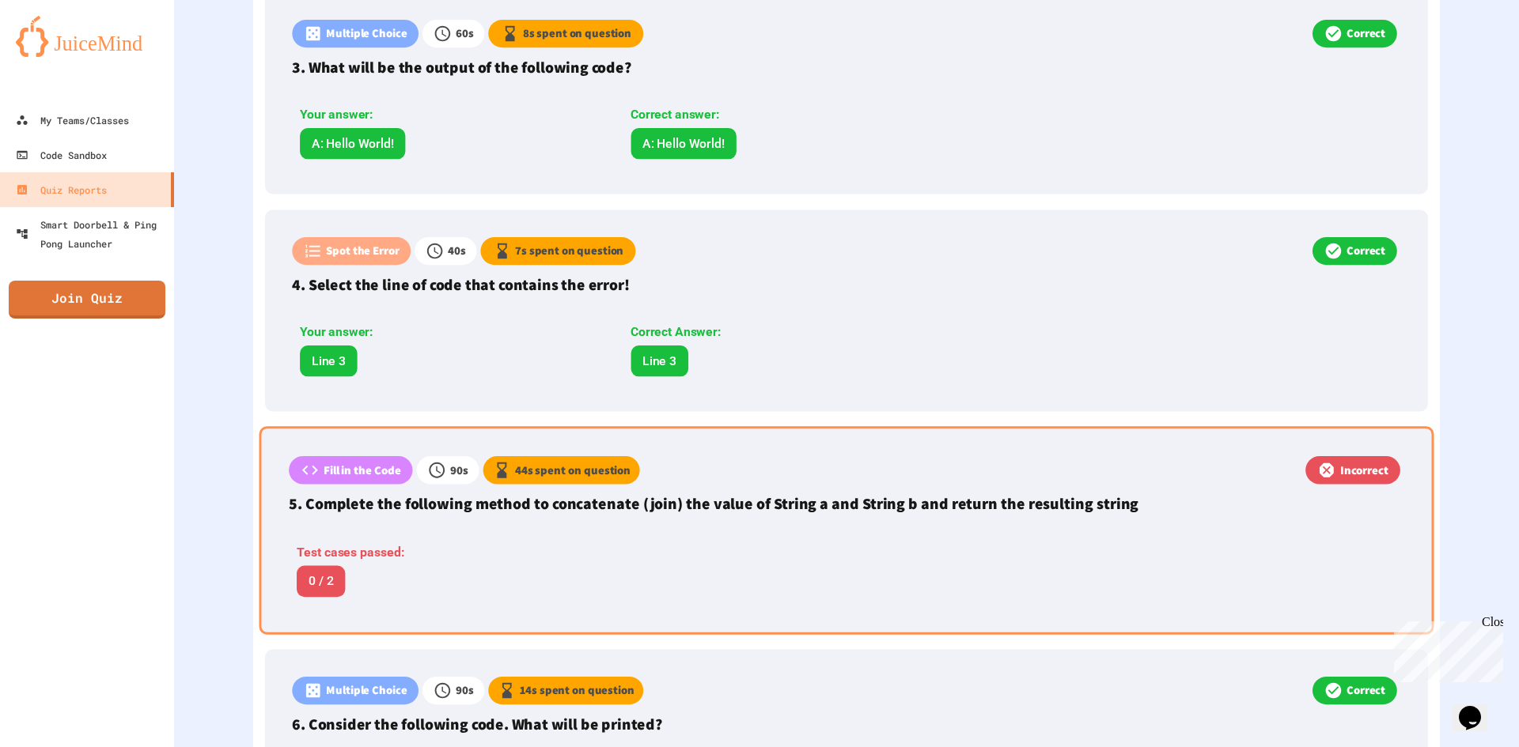
scroll to position [1028, 0]
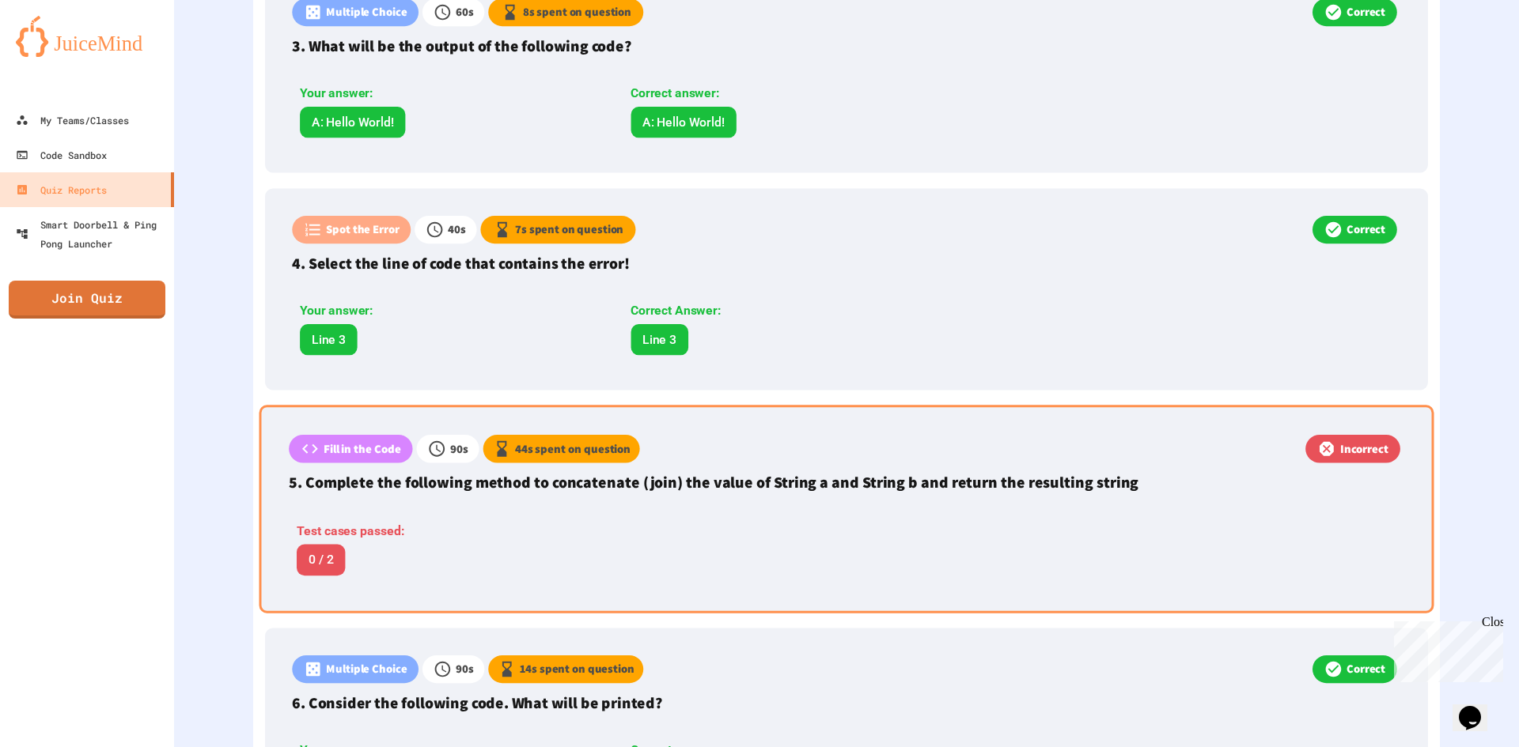
click at [819, 528] on div "Test cases passed: 0 / 2" at bounding box center [615, 549] width 653 height 54
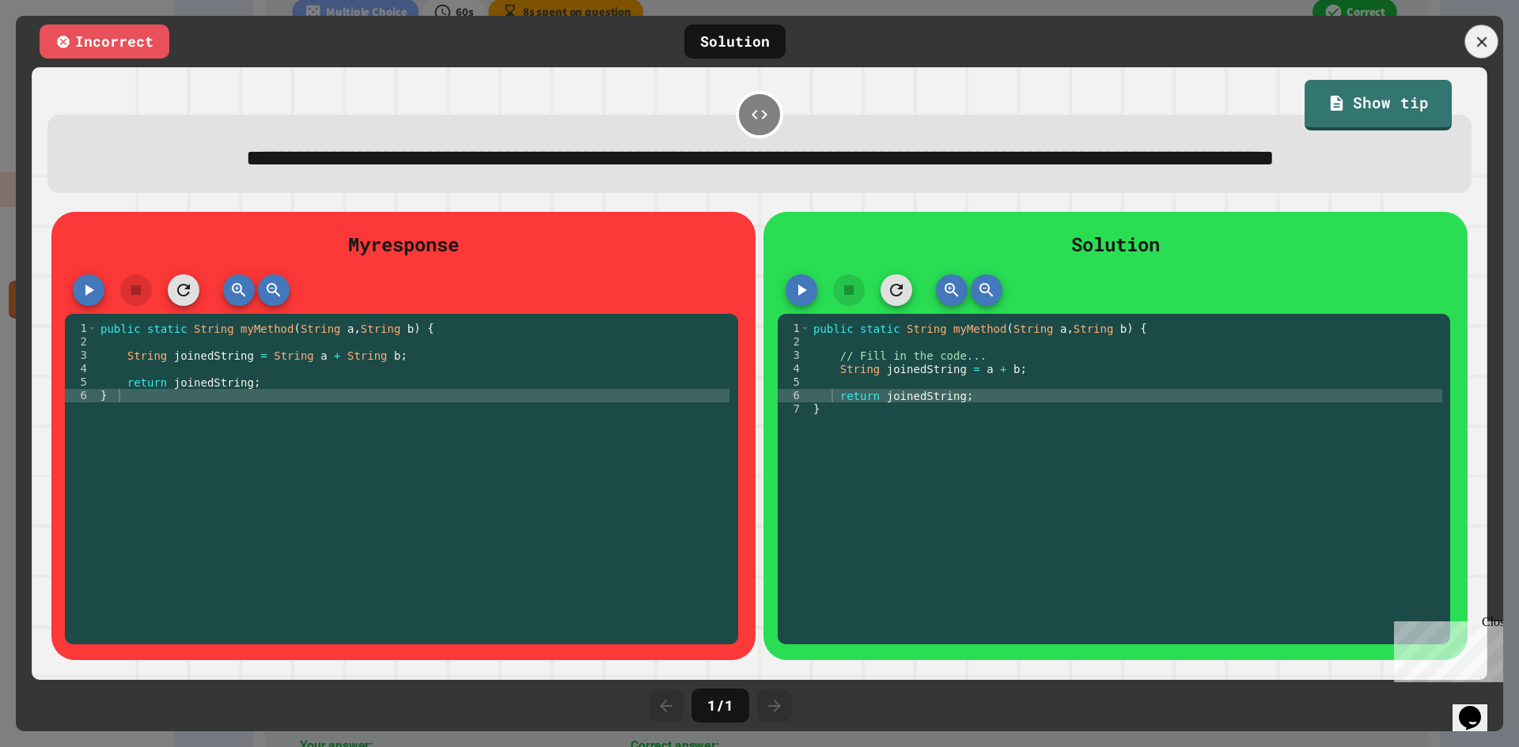
click at [1473, 40] on icon at bounding box center [1481, 41] width 17 height 17
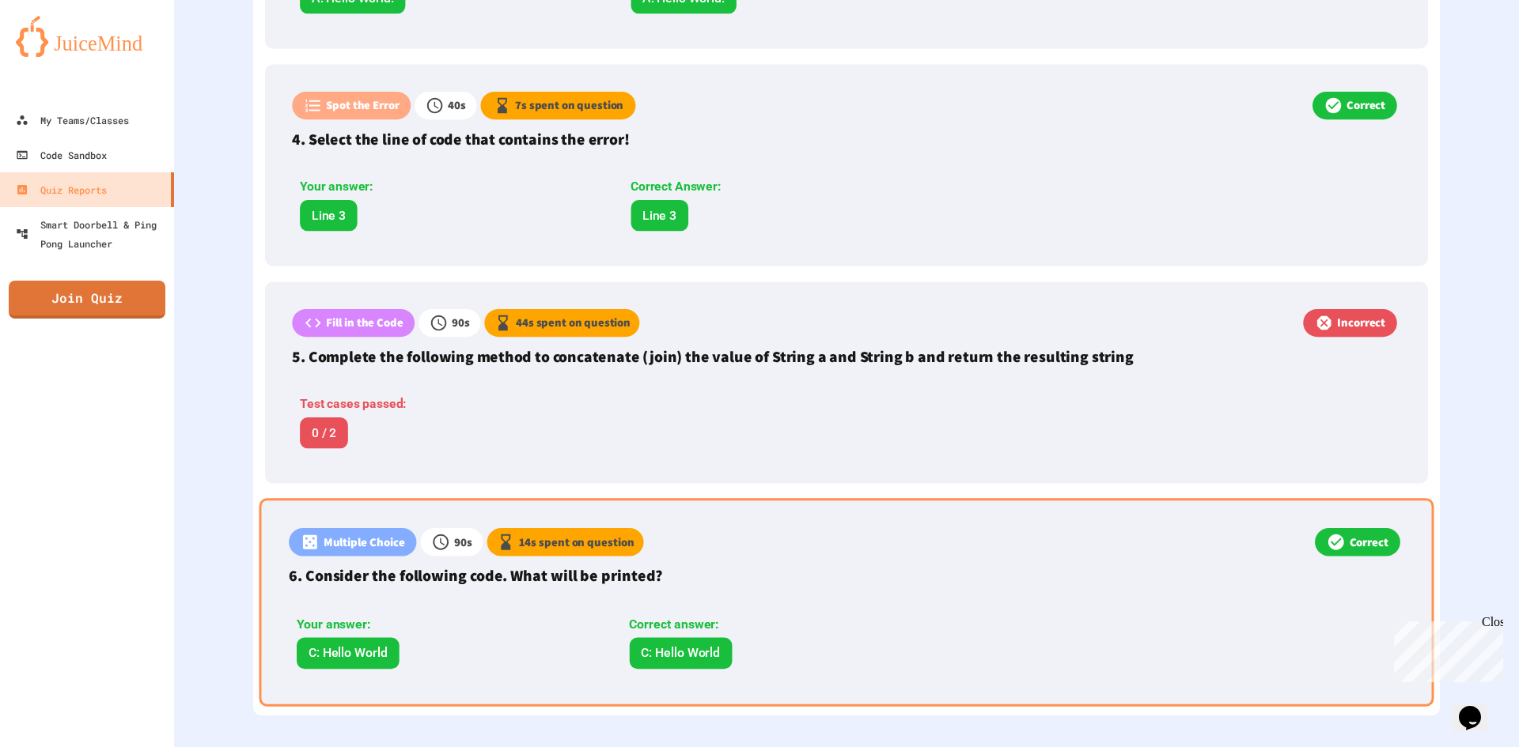
click at [713, 587] on div "Multiple Choice 90 s 14 s spent on question Correct 6. Consider the following c…" at bounding box center [846, 602] width 1174 height 208
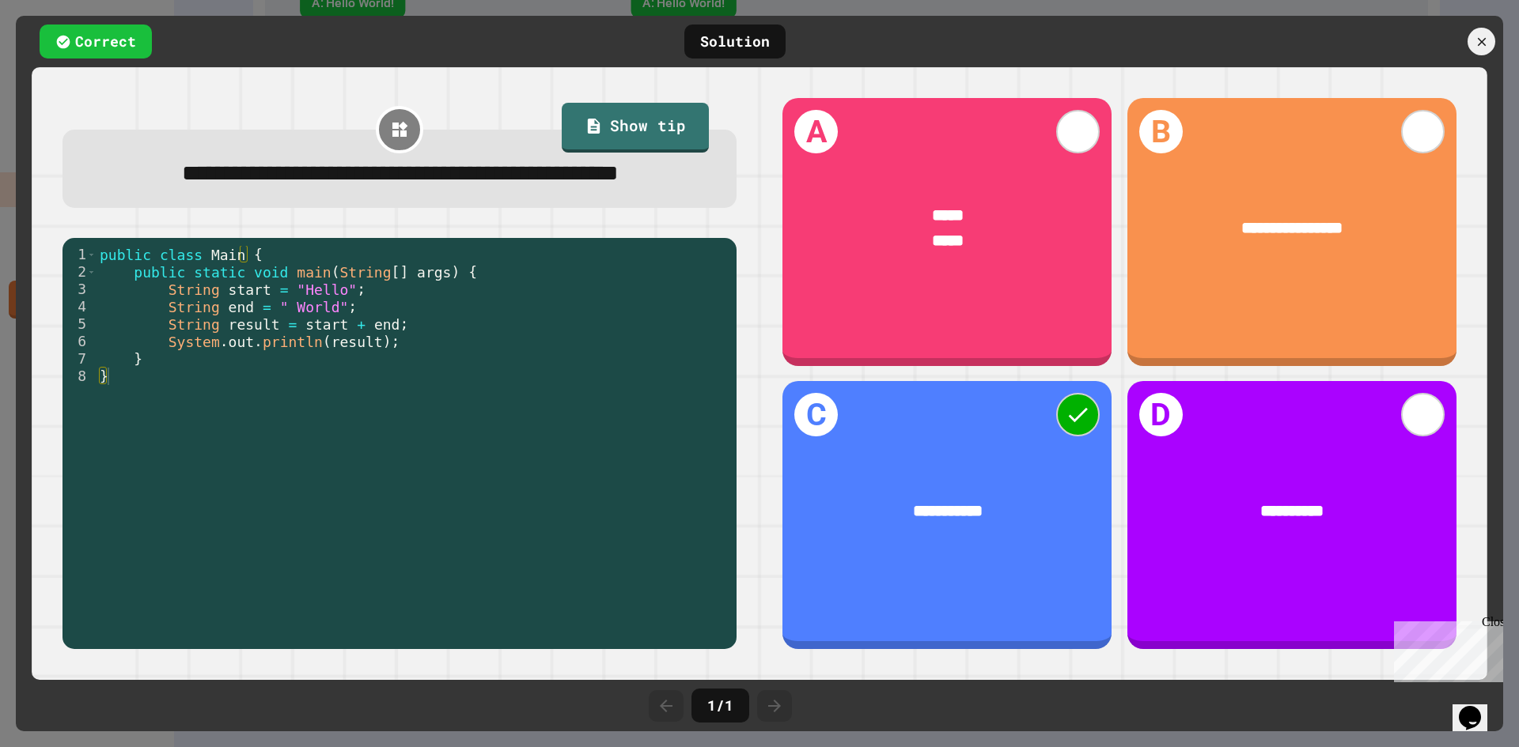
scroll to position [1159, 0]
